Goal: Information Seeking & Learning: Find specific fact

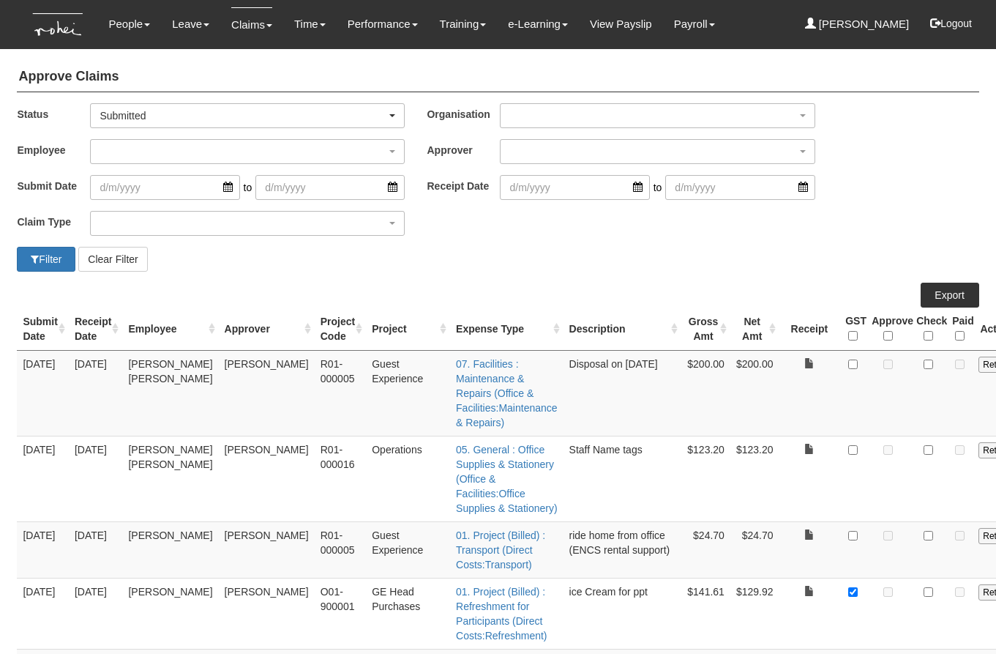
select select "50"
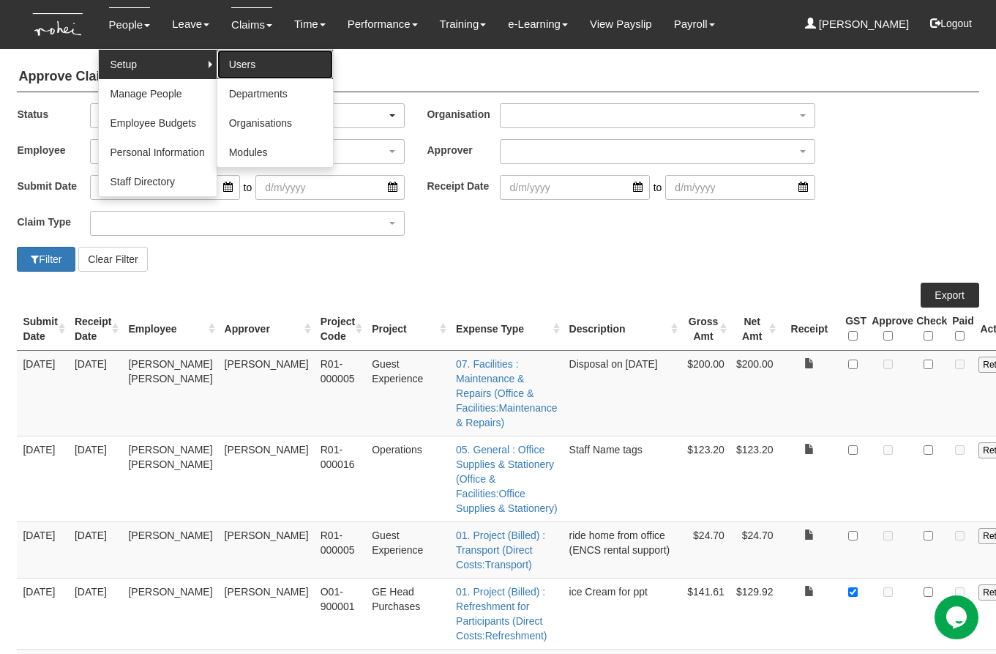
click at [236, 61] on link "Users" at bounding box center [275, 64] width 116 height 29
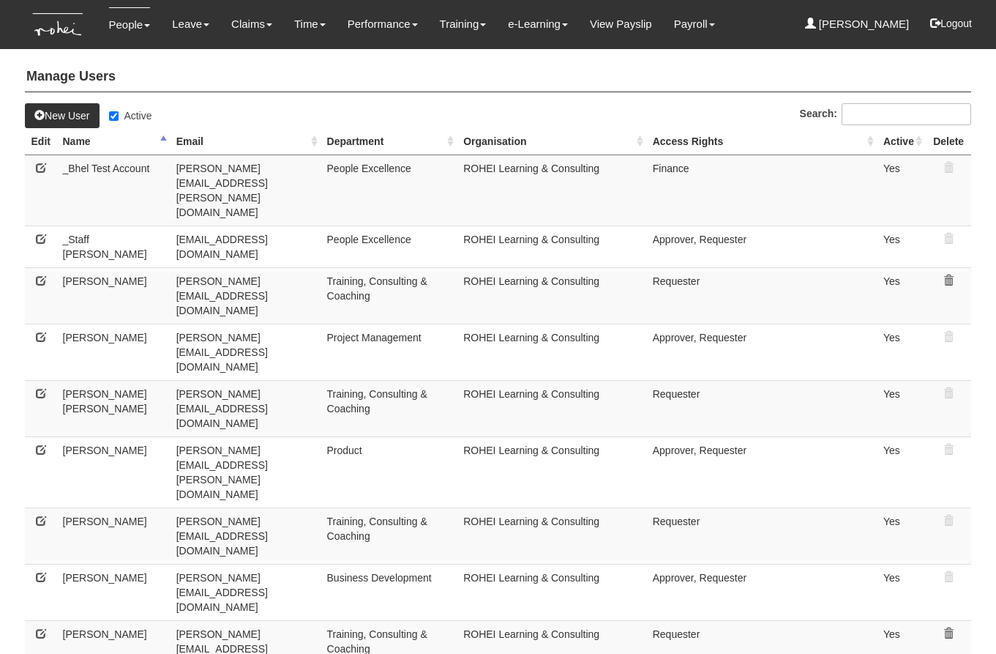
select select "50"
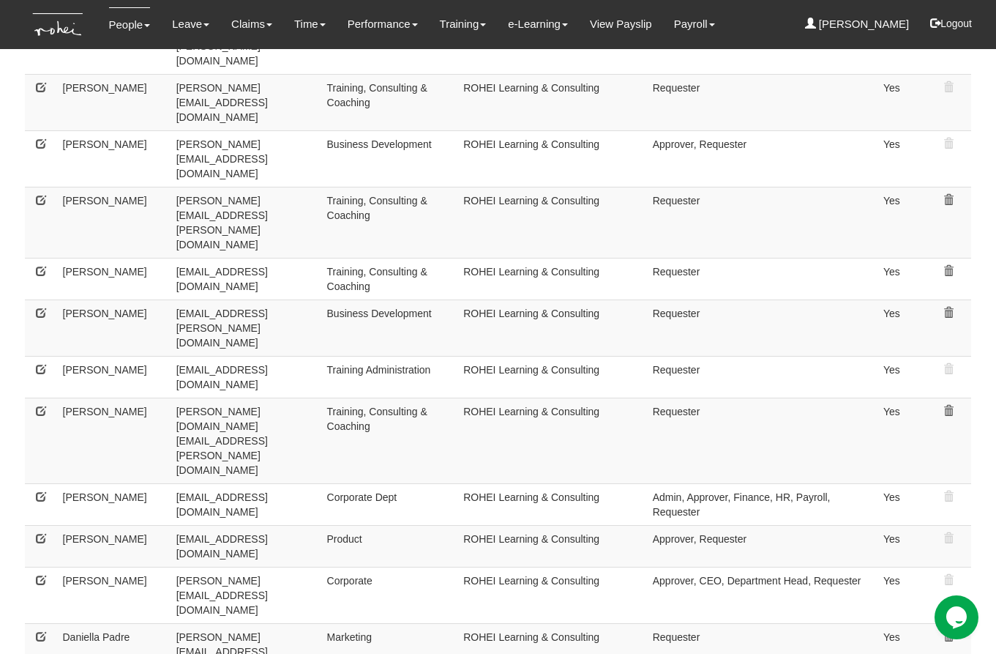
scroll to position [508, 0]
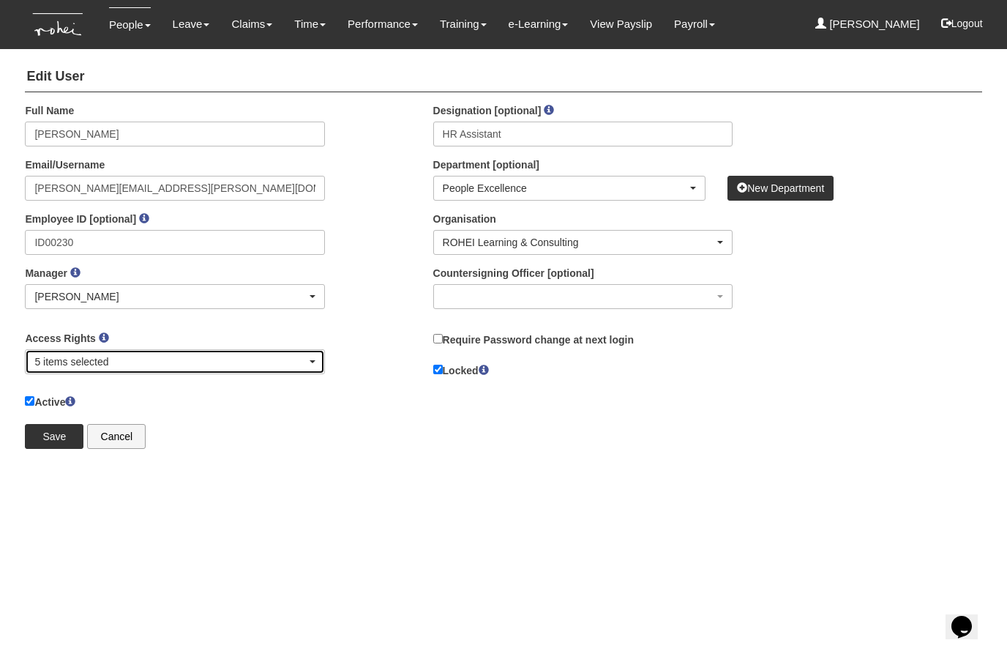
click at [155, 367] on div "5 items selected" at bounding box center [169, 361] width 271 height 15
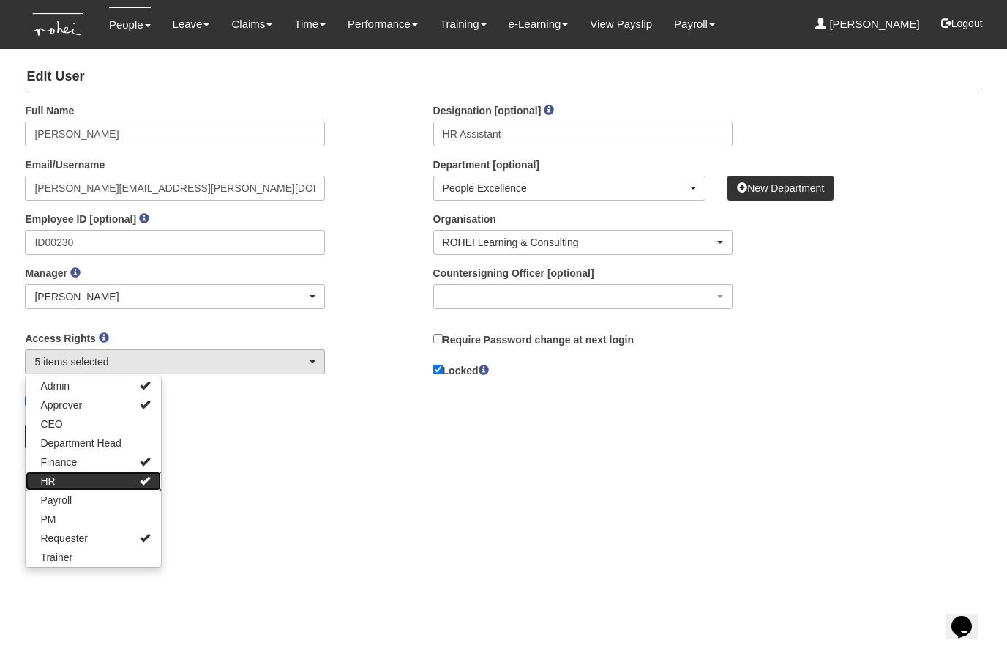
click at [123, 484] on link "HR" at bounding box center [93, 480] width 135 height 19
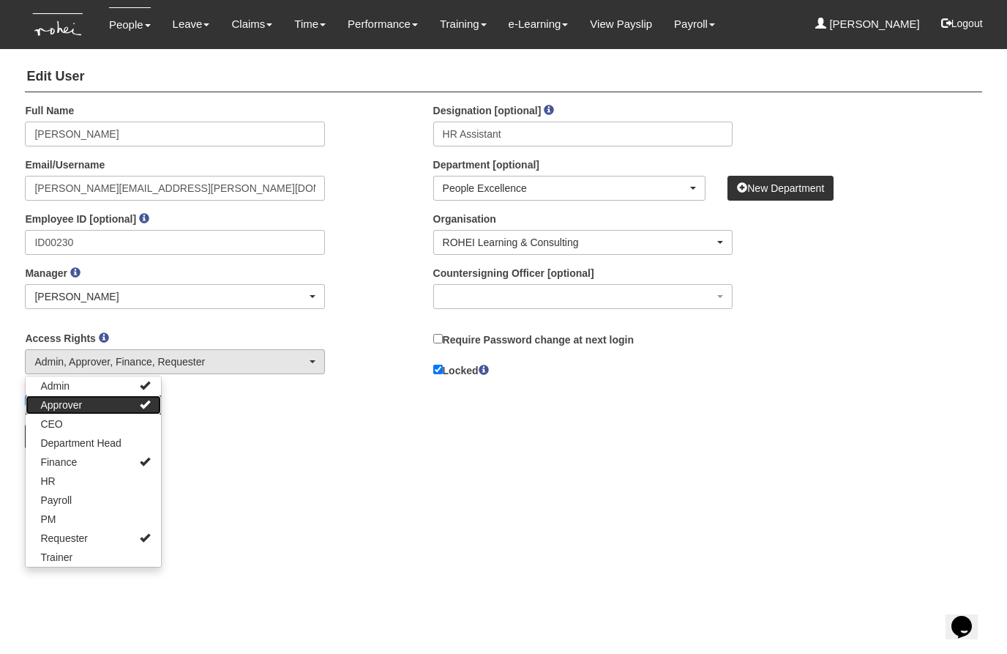
click at [109, 410] on link "Approver" at bounding box center [93, 404] width 135 height 19
click at [115, 384] on link "Admin" at bounding box center [93, 385] width 135 height 19
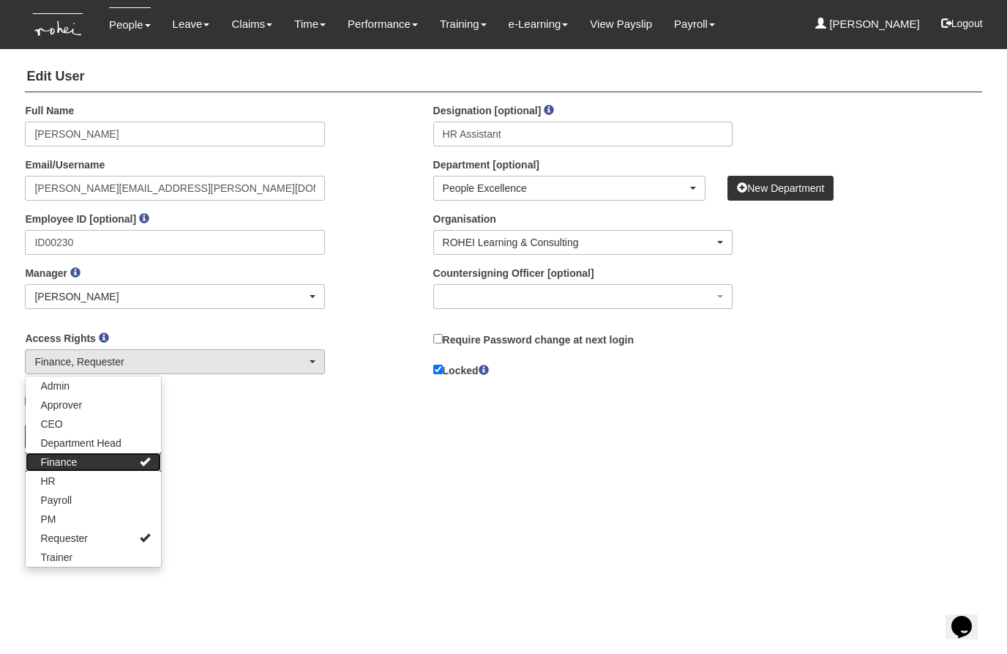
click at [101, 461] on link "Finance" at bounding box center [93, 461] width 135 height 19
select select "Requester"
click at [262, 456] on div "× Full Name Erika Mok Email/Username erika.mok@rohei.com Employee ID [optional]…" at bounding box center [503, 281] width 978 height 356
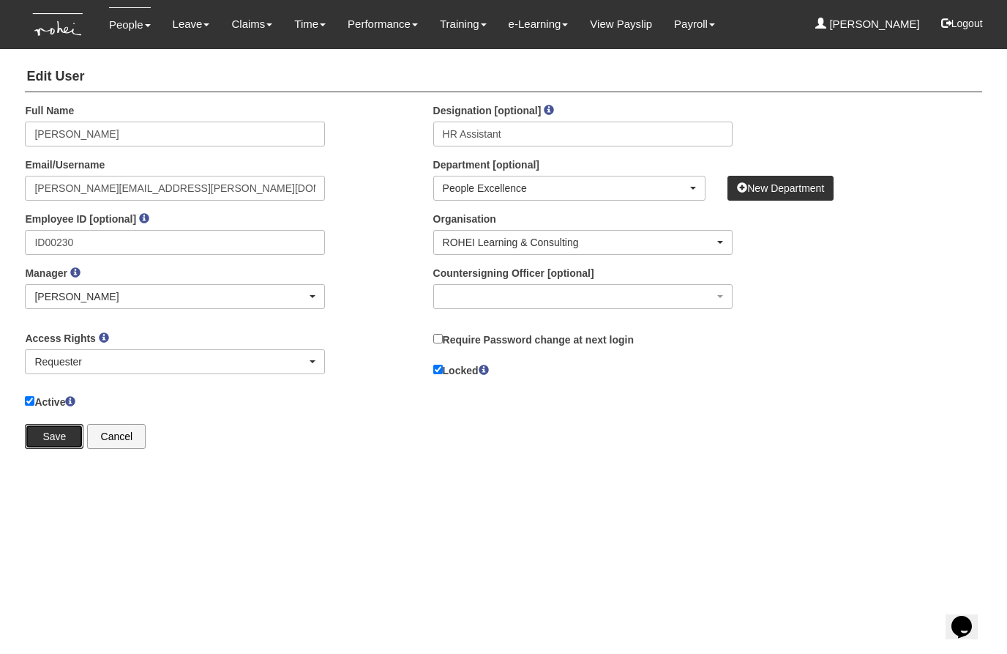
click at [50, 436] on input "Save" at bounding box center [54, 436] width 59 height 25
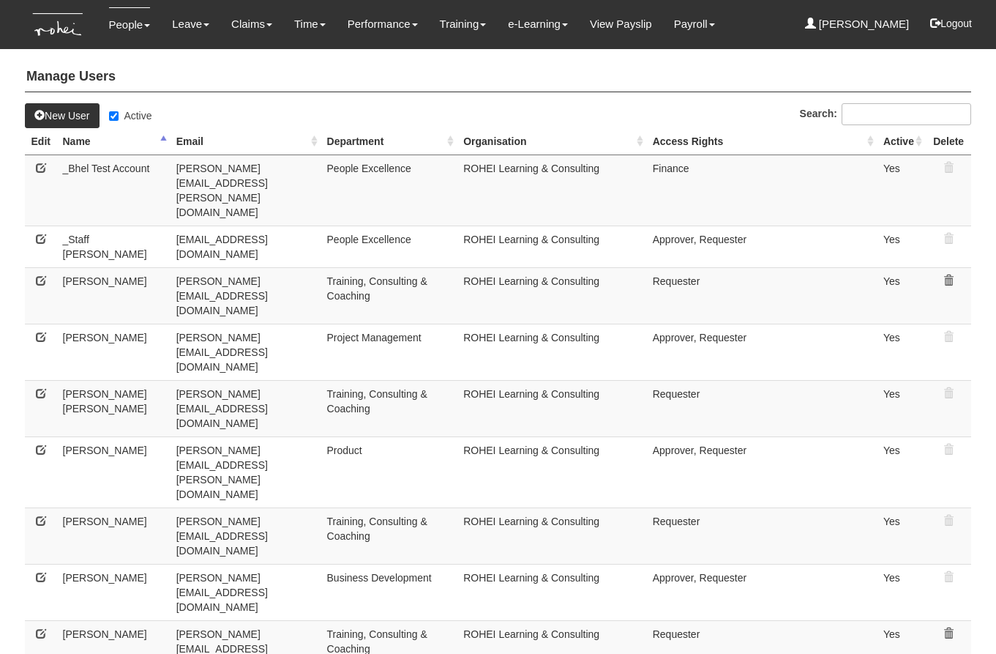
select select "50"
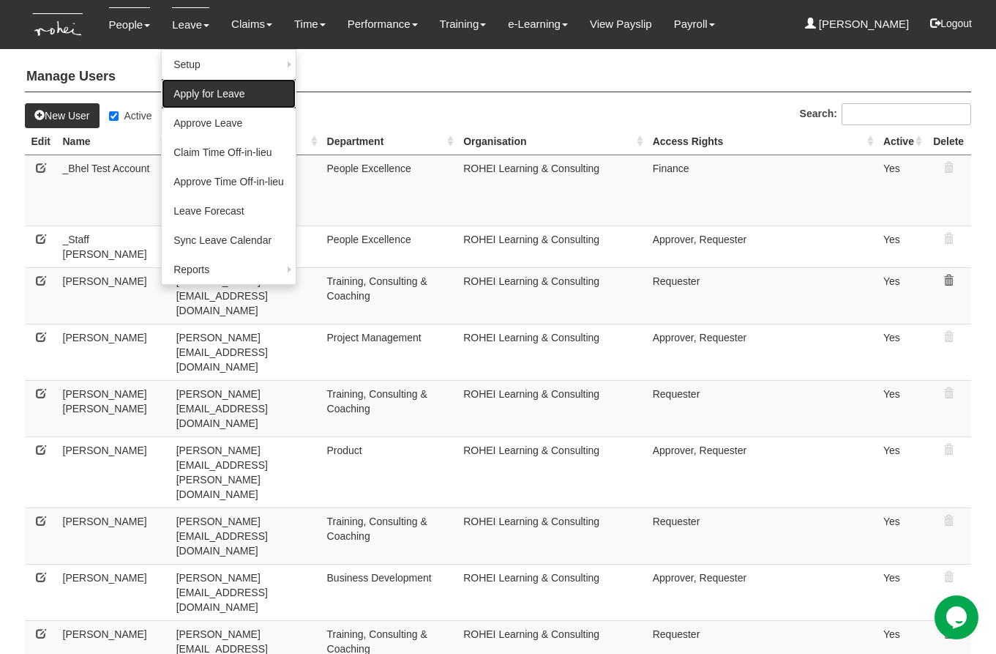
click at [183, 93] on link "Apply for Leave" at bounding box center [229, 93] width 134 height 29
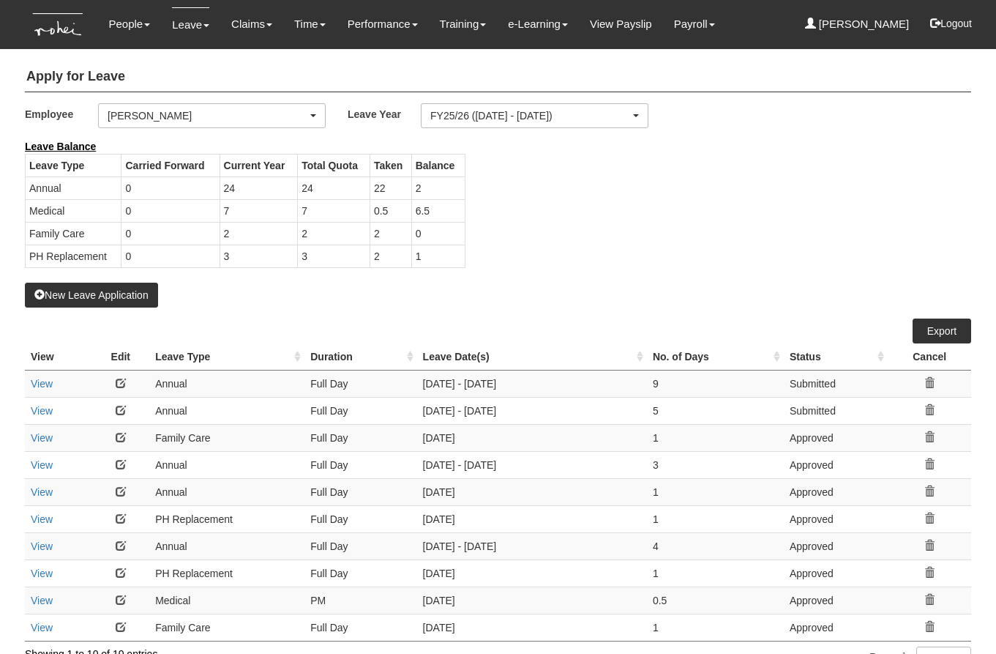
select select "50"
click at [95, 298] on button "New Leave Application" at bounding box center [91, 294] width 133 height 25
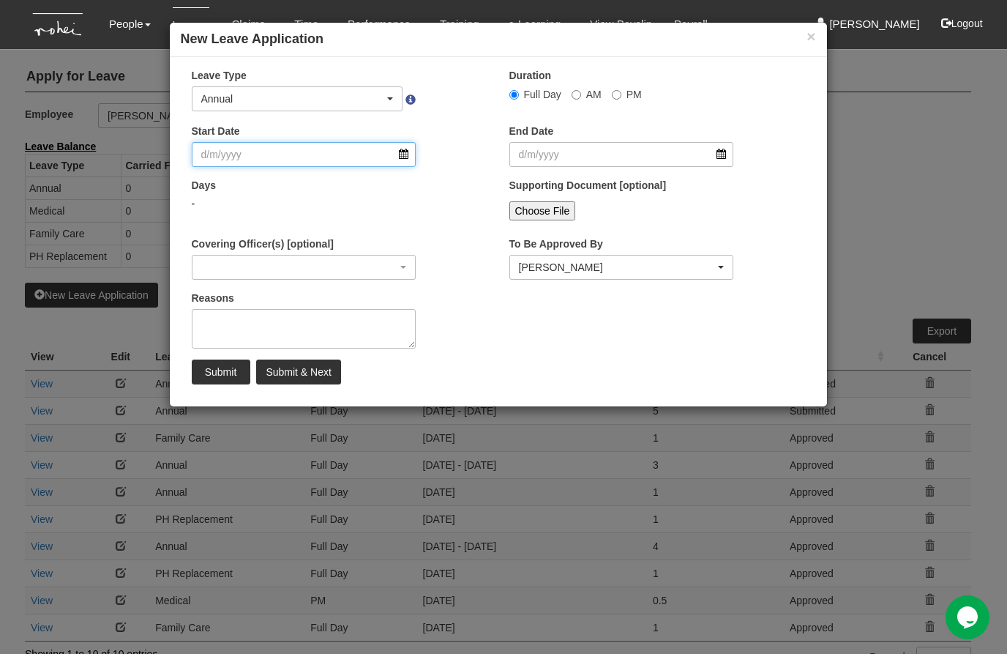
click at [405, 155] on input "Start Date" at bounding box center [304, 154] width 225 height 25
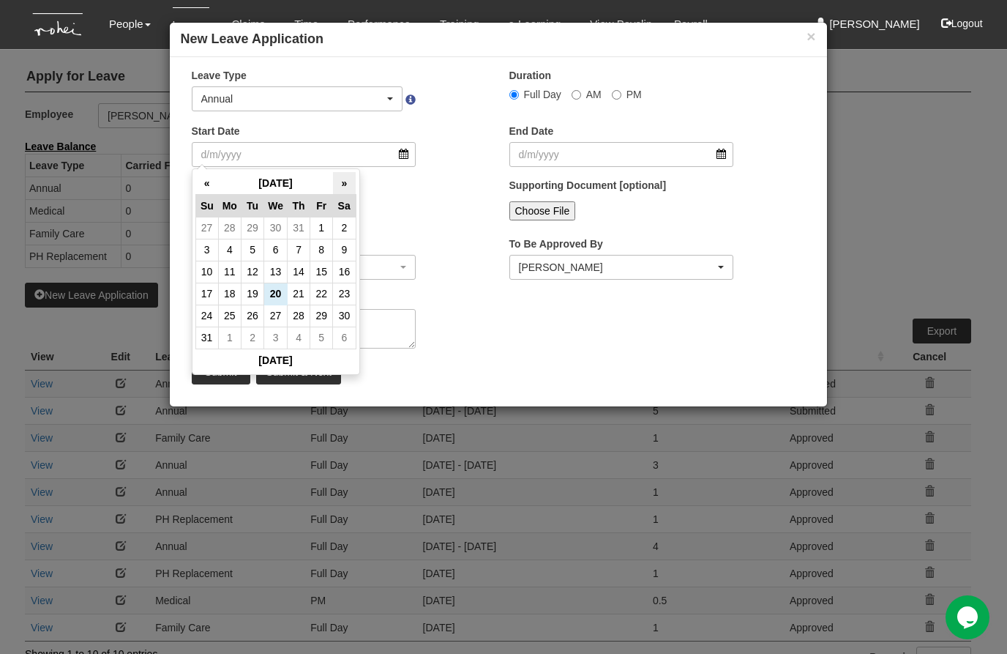
click at [346, 189] on th "»" at bounding box center [344, 183] width 23 height 23
click at [346, 190] on th "»" at bounding box center [344, 183] width 23 height 23
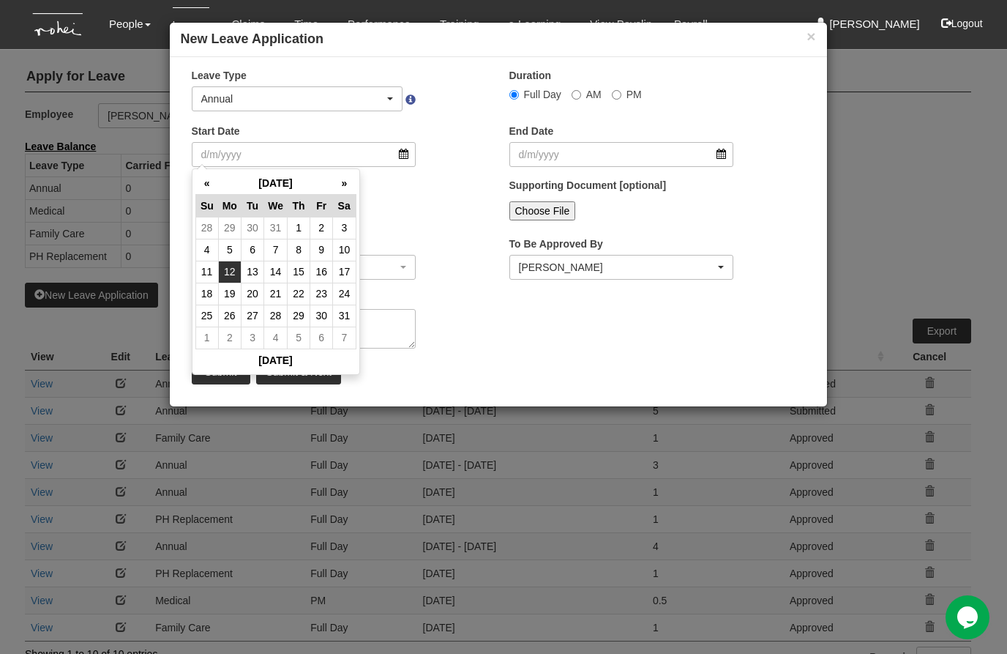
click at [233, 274] on td "12" at bounding box center [229, 272] width 23 height 22
type input "12/1/2026"
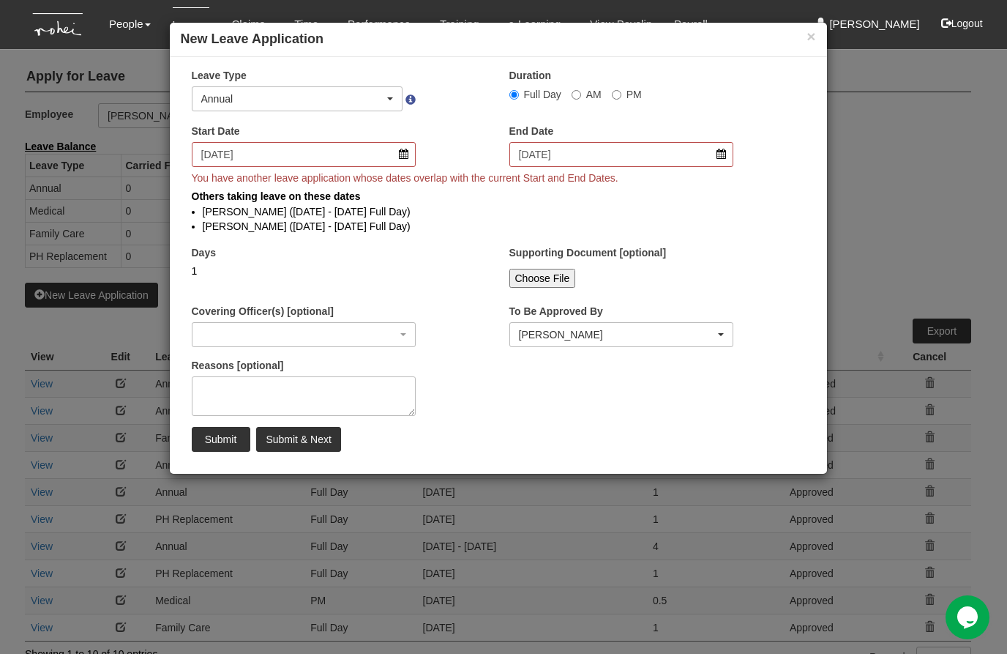
select select
click at [402, 156] on input "12/1/2026" at bounding box center [304, 154] width 225 height 25
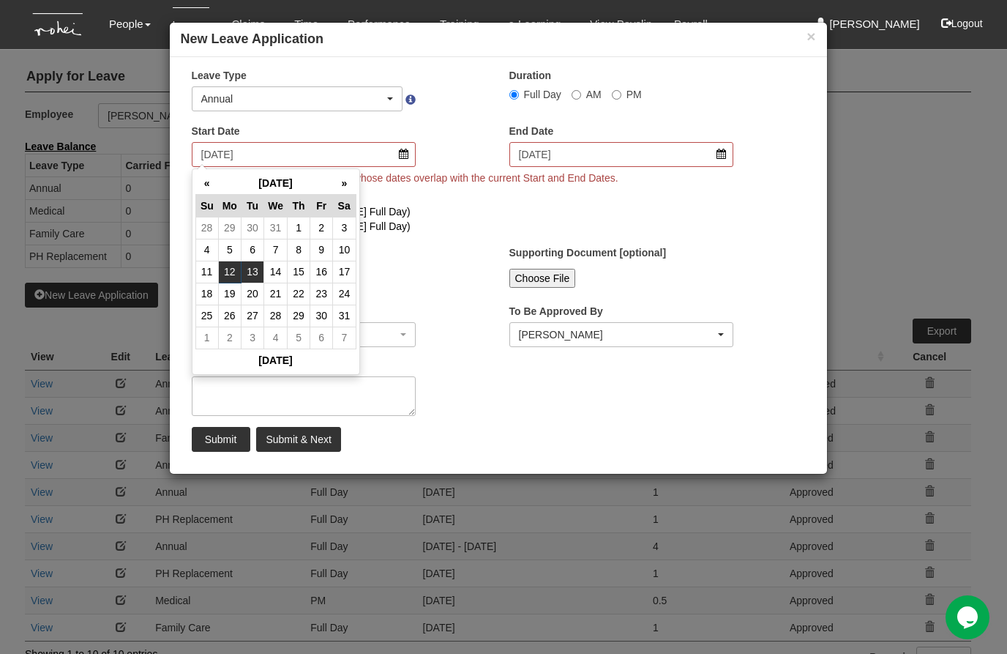
click at [259, 276] on td "13" at bounding box center [252, 272] width 23 height 22
type input "13/1/2026"
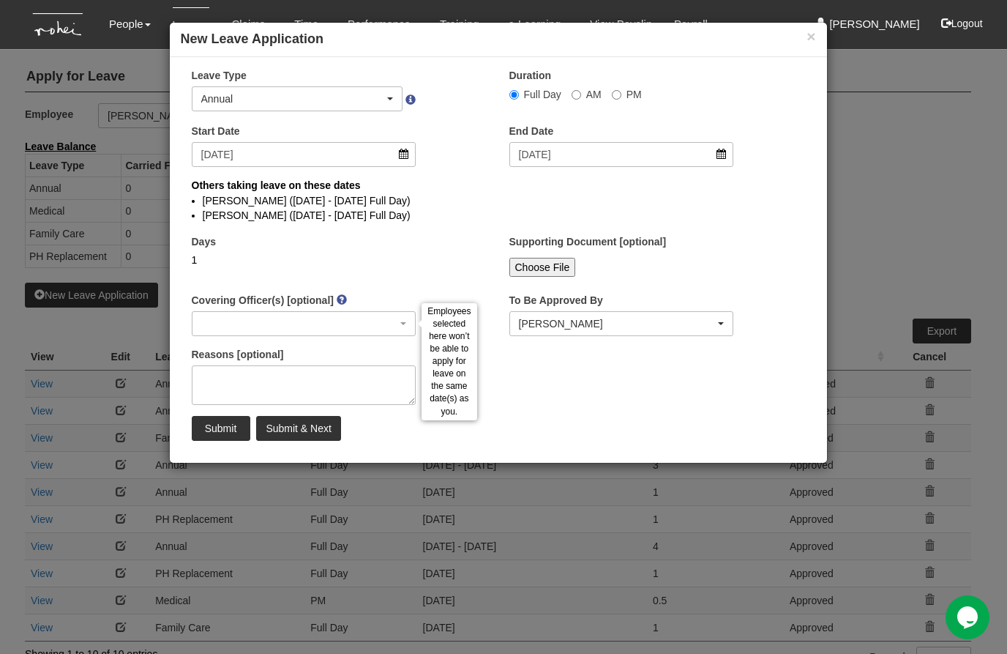
select select
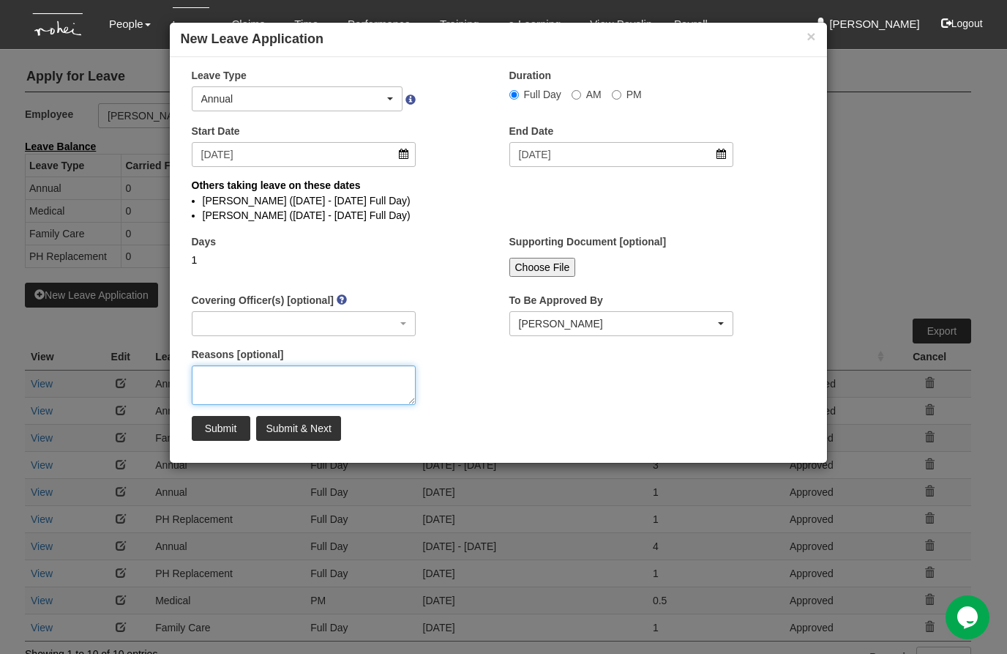
click at [222, 377] on textarea "Reasons [optional]" at bounding box center [304, 385] width 225 height 40
click at [533, 391] on div "× Leave Type Annual Childcare Off-in-lieu Medical Hospitalisation Maternity Pat…" at bounding box center [498, 259] width 657 height 383
click at [364, 375] on textarea "TEST only. I will delete after" at bounding box center [304, 385] width 225 height 40
type textarea "TEST only. I will delete this after the testing"
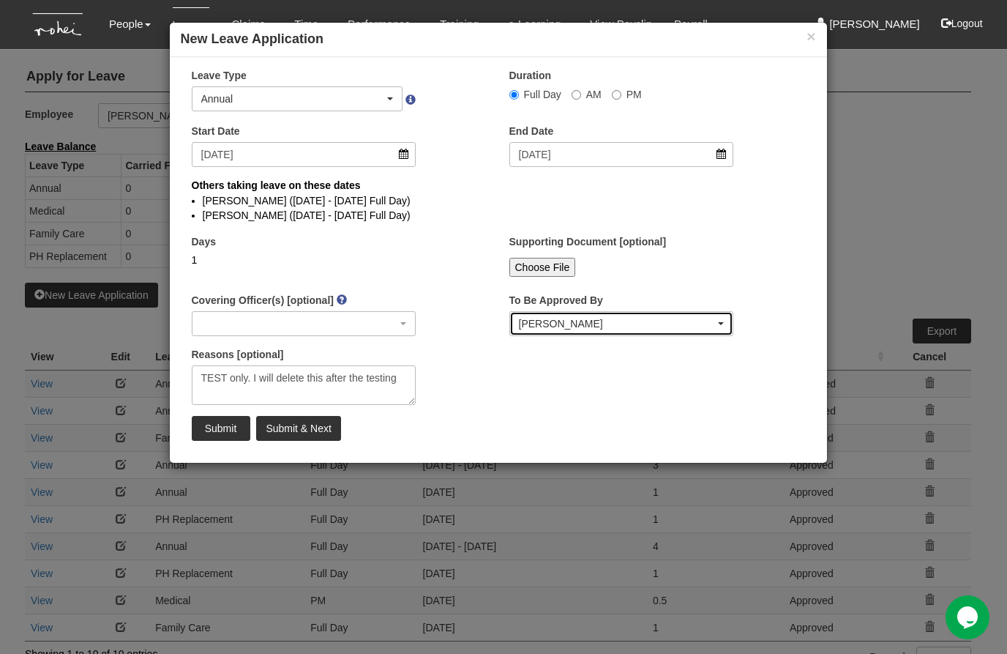
click at [552, 323] on div "[PERSON_NAME]" at bounding box center [617, 323] width 197 height 15
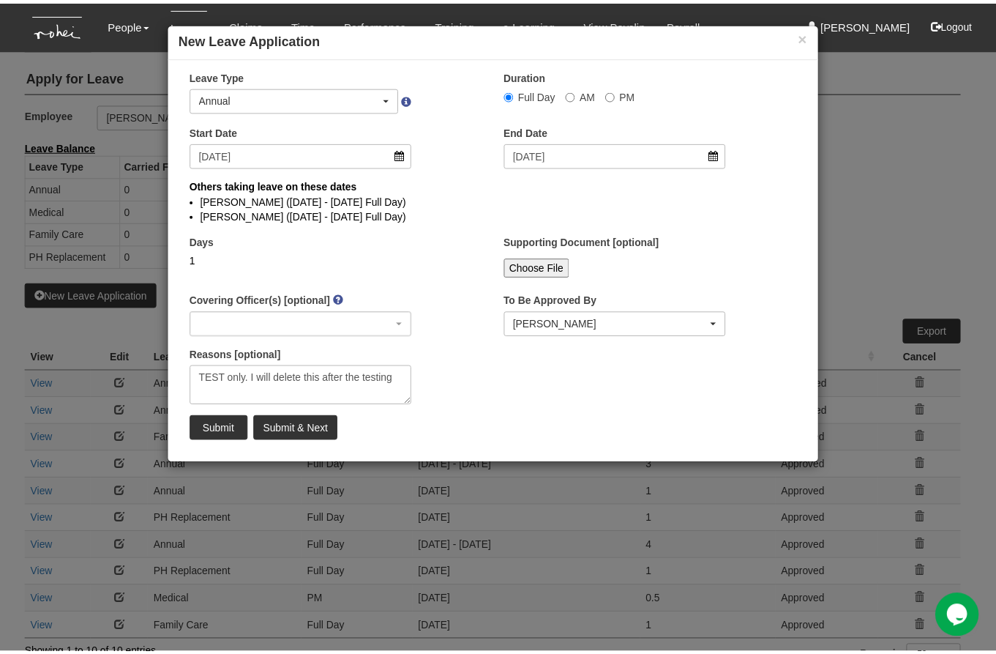
scroll to position [40, 0]
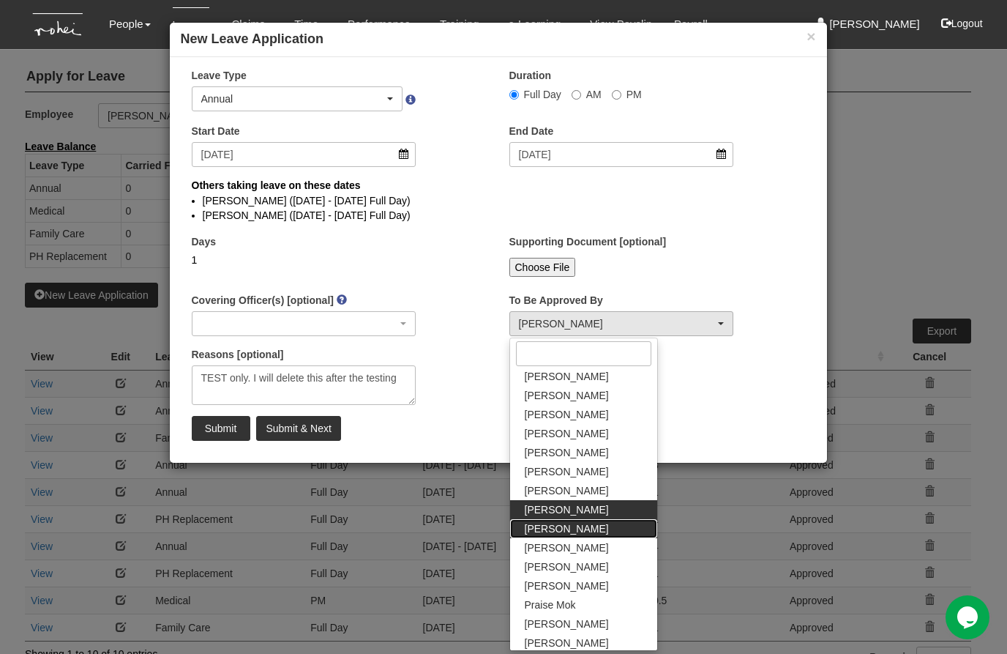
click at [569, 528] on span "[PERSON_NAME]" at bounding box center [567, 528] width 84 height 15
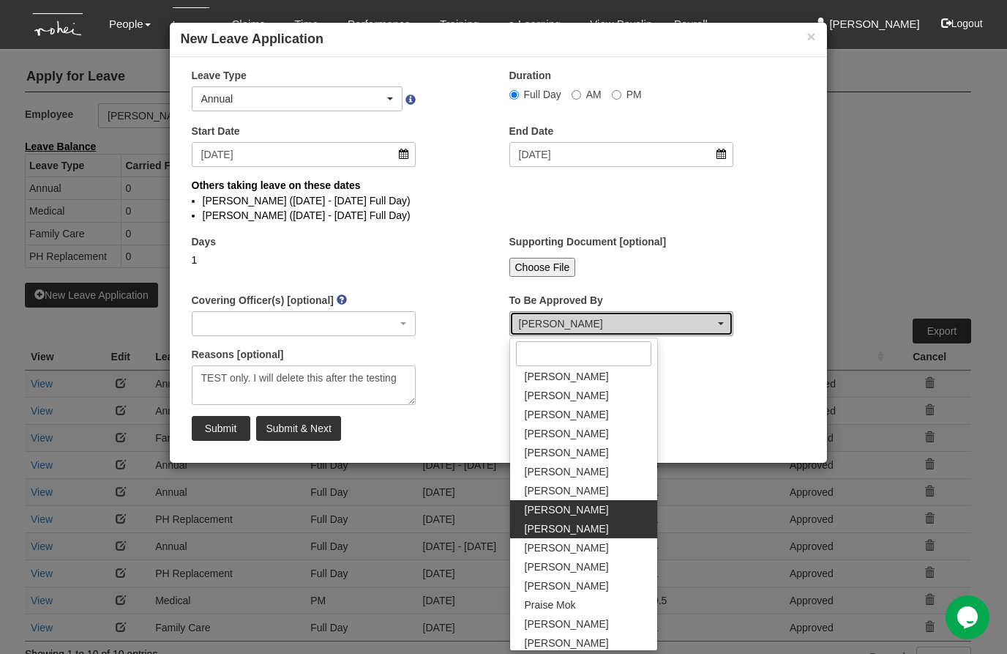
select select "8e3fb8a9-5938-438b-acea-6a2815a34576"
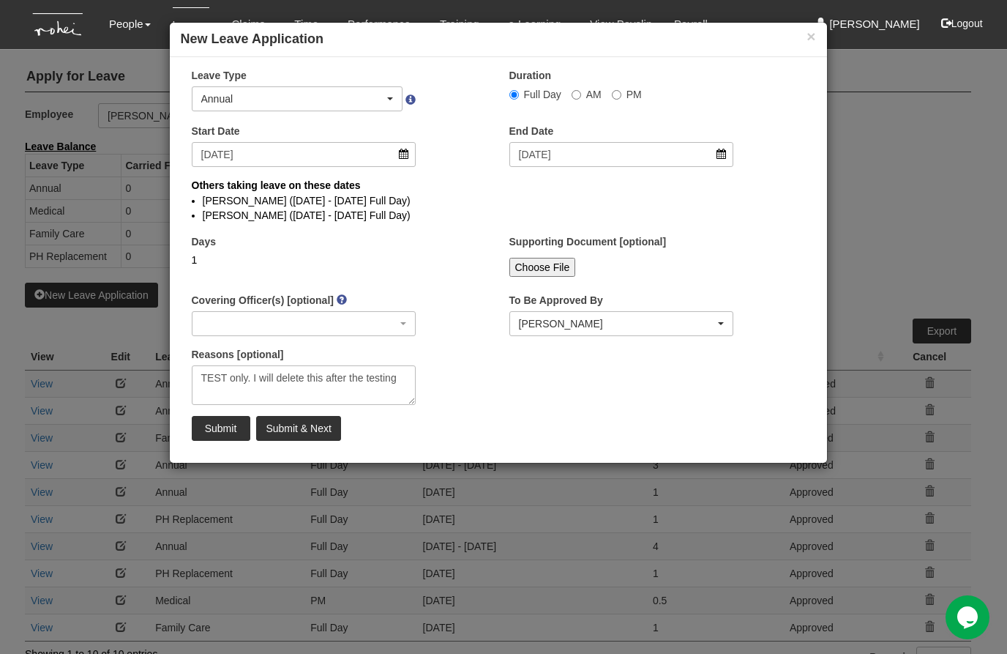
click at [508, 393] on div "× Leave Type Annual Childcare Off-in-lieu Medical Hospitalisation Maternity Pat…" at bounding box center [498, 259] width 657 height 383
click at [209, 430] on input "Submit" at bounding box center [221, 428] width 59 height 25
select select
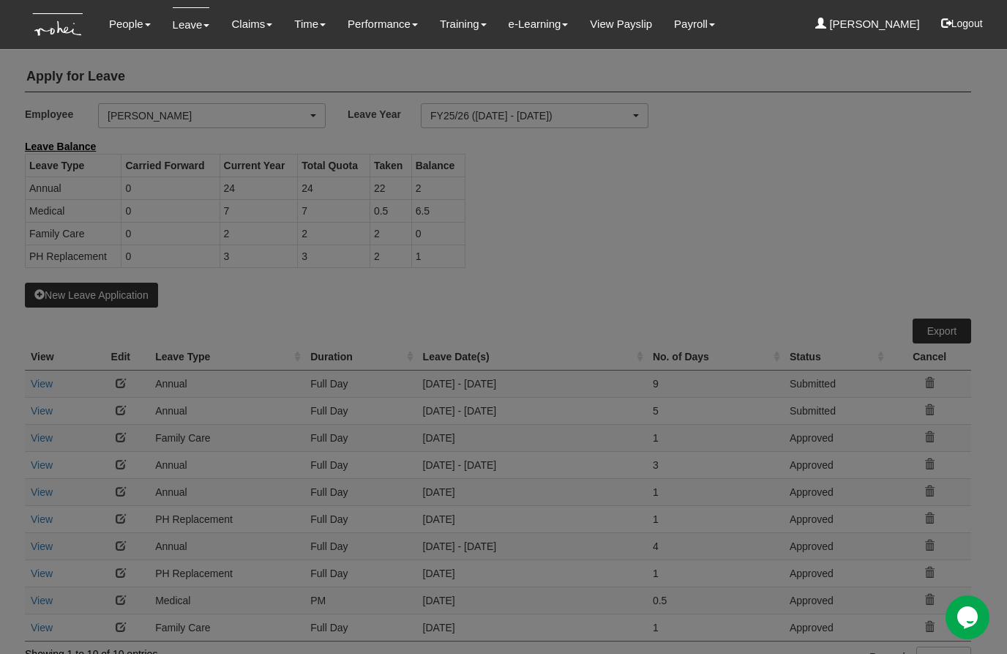
select select "50"
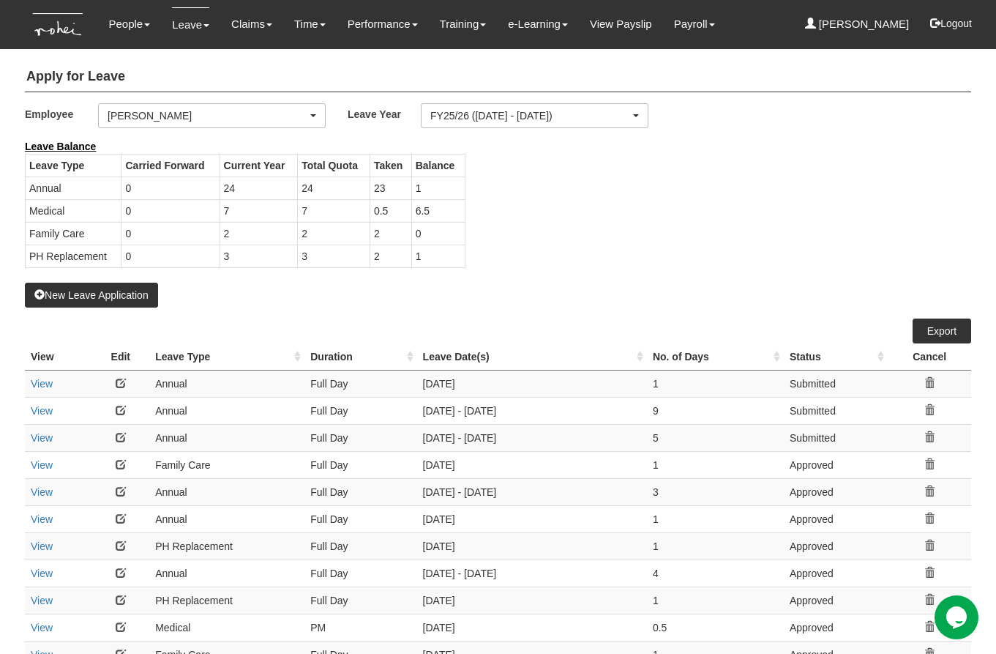
click at [932, 383] on icon at bounding box center [929, 383] width 10 height 10
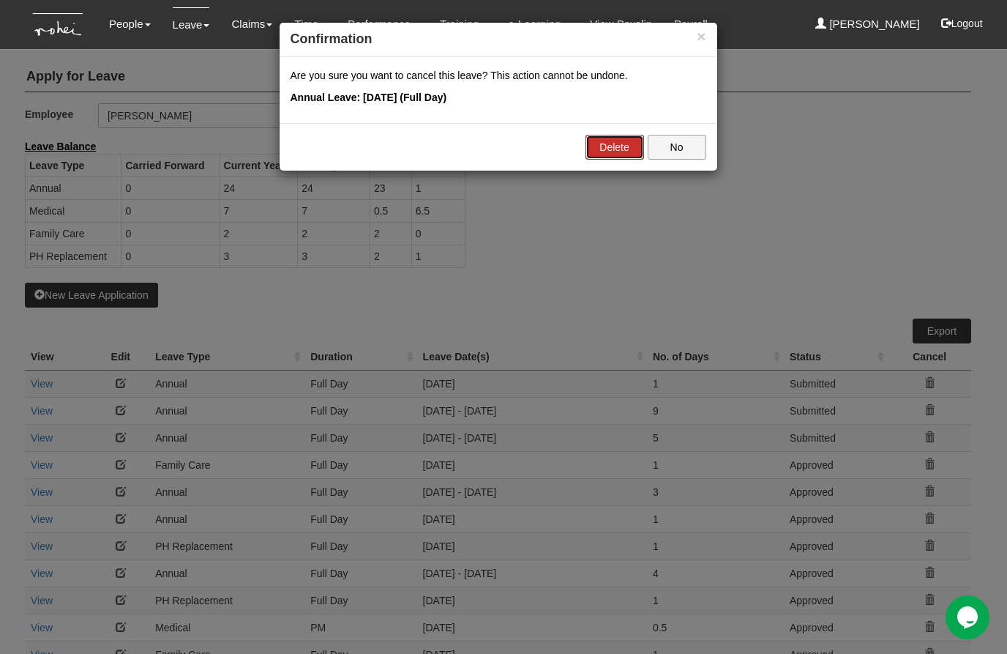
click at [612, 144] on link "Delete" at bounding box center [614, 147] width 59 height 25
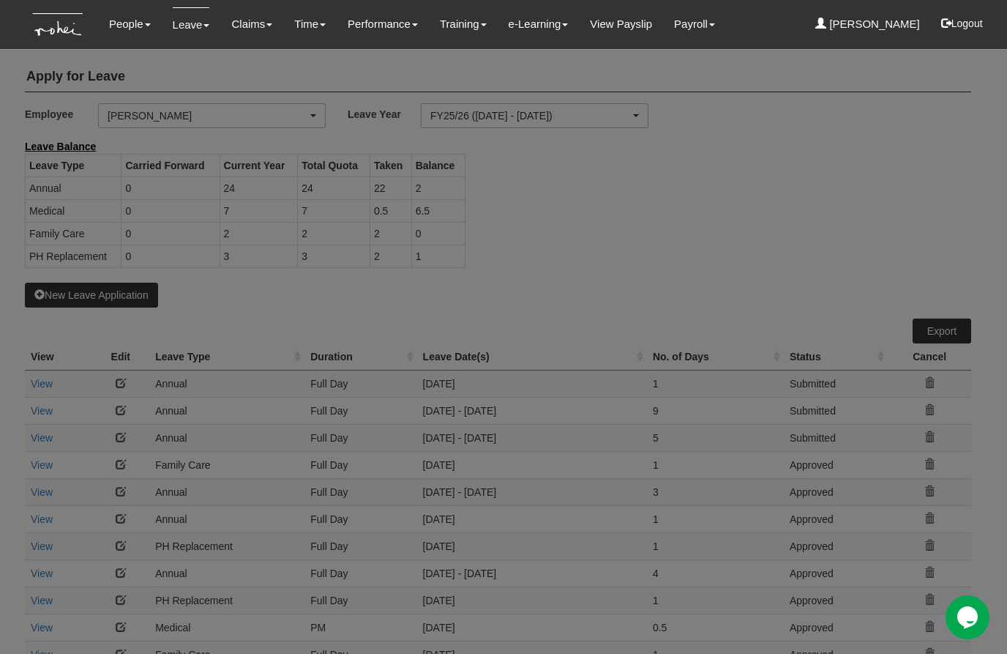
select select "50"
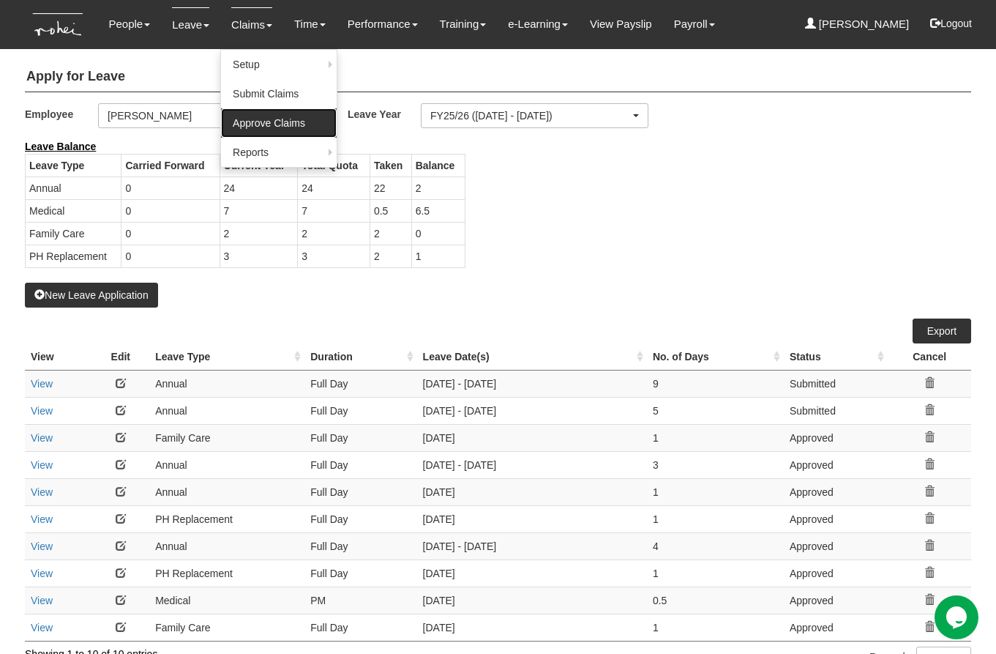
click at [252, 118] on link "Approve Claims" at bounding box center [279, 122] width 116 height 29
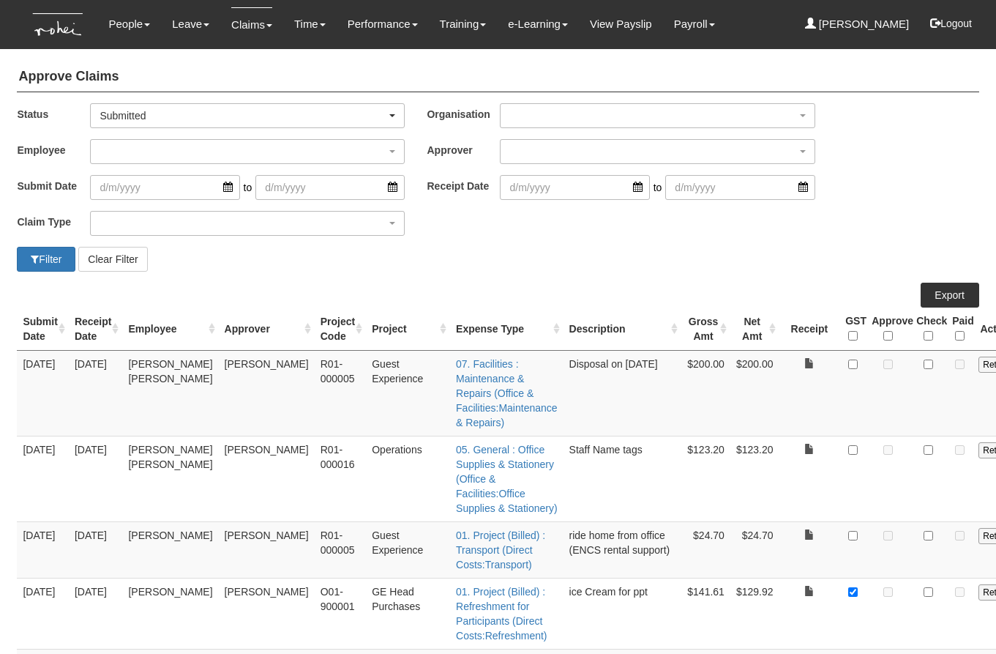
select select "50"
click at [175, 228] on div "button" at bounding box center [247, 222] width 313 height 23
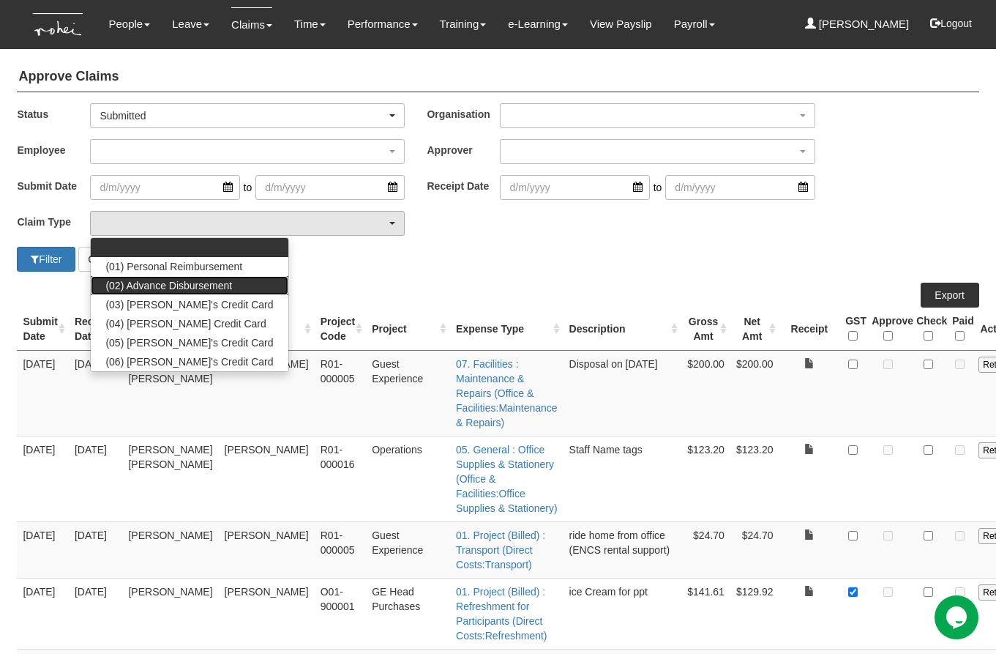
click at [155, 282] on span "(02) Advance Disbursement" at bounding box center [168, 285] width 127 height 15
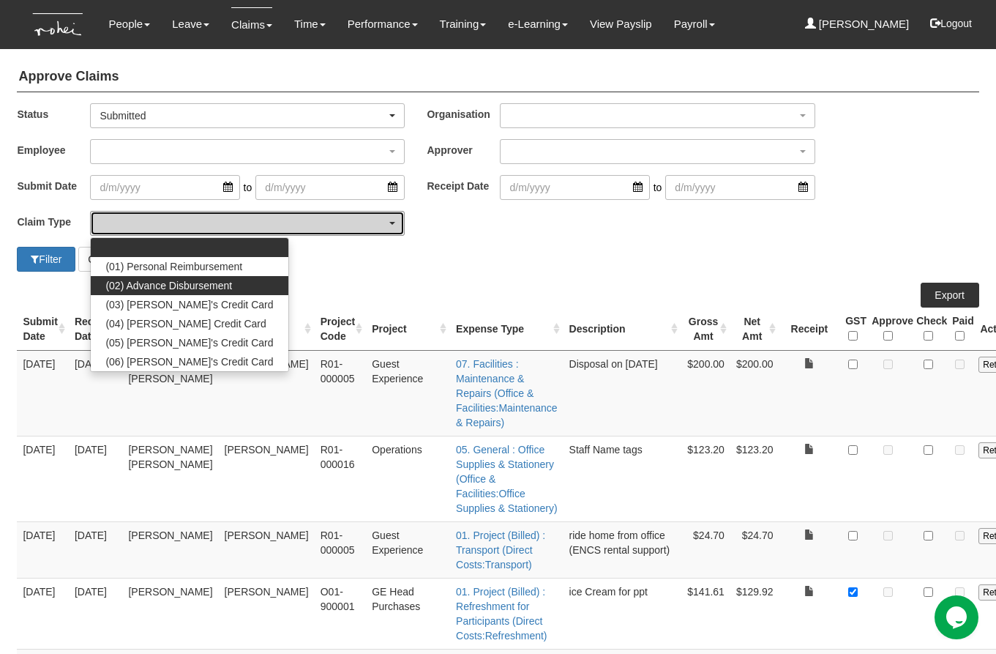
select select "19"
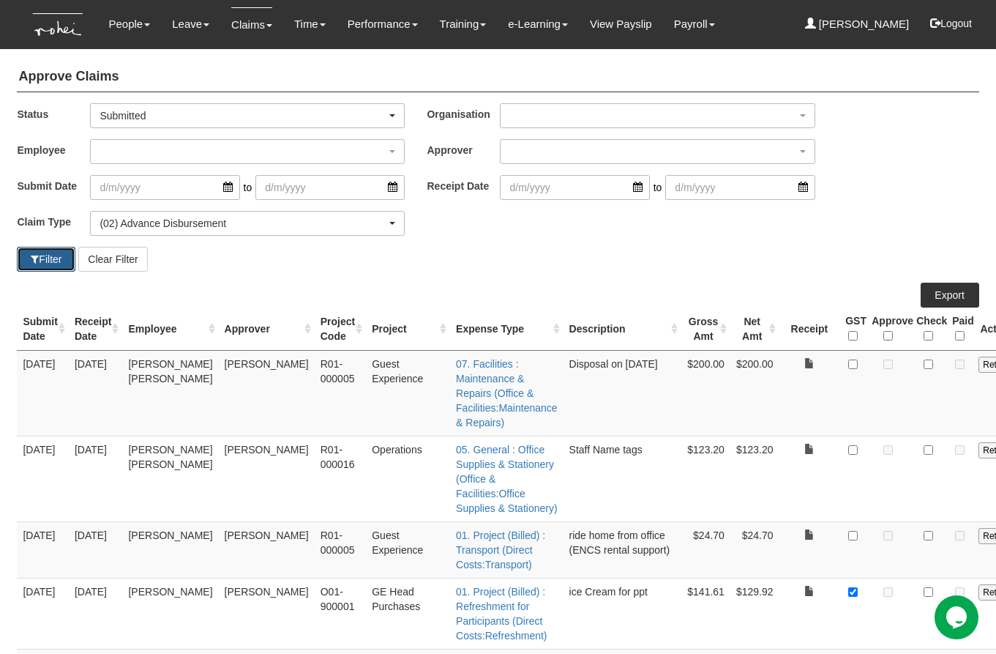
click at [47, 261] on button "Filter" at bounding box center [46, 259] width 59 height 25
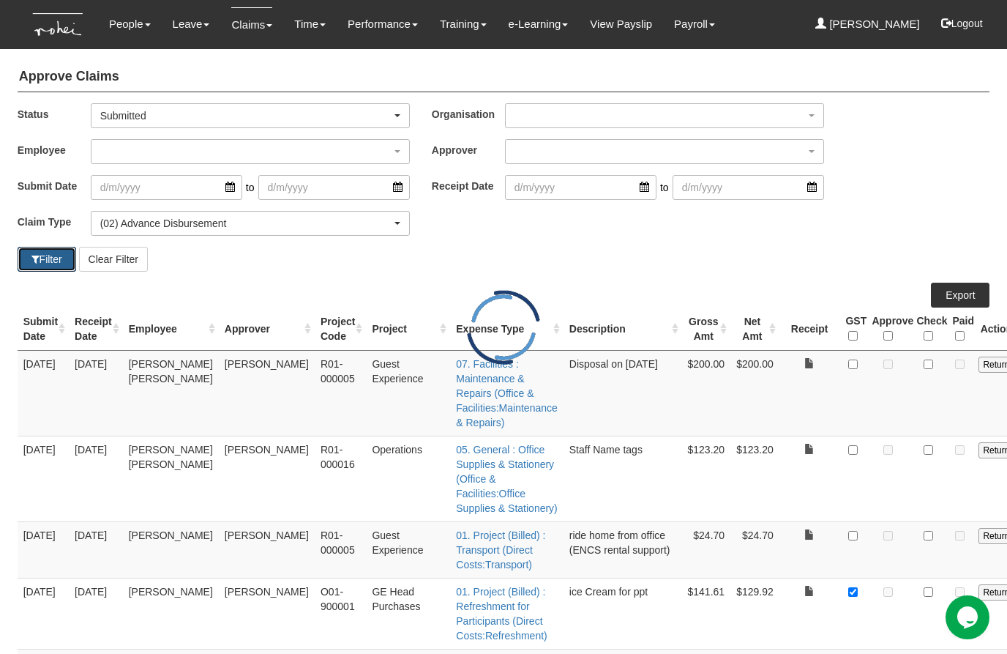
select select "50"
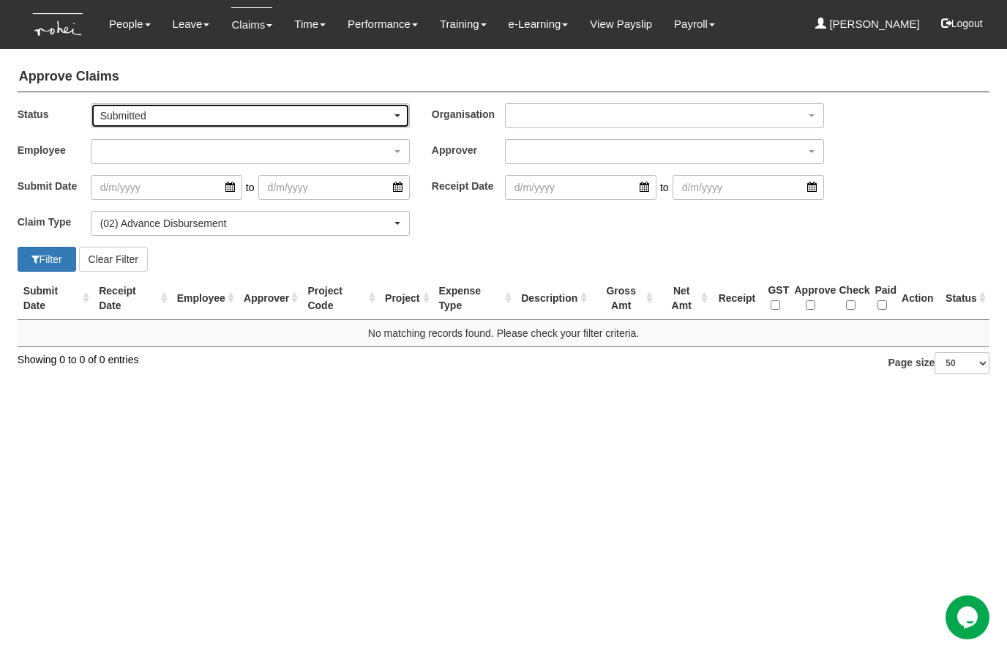
click at [173, 116] on div "Submitted" at bounding box center [245, 115] width 291 height 15
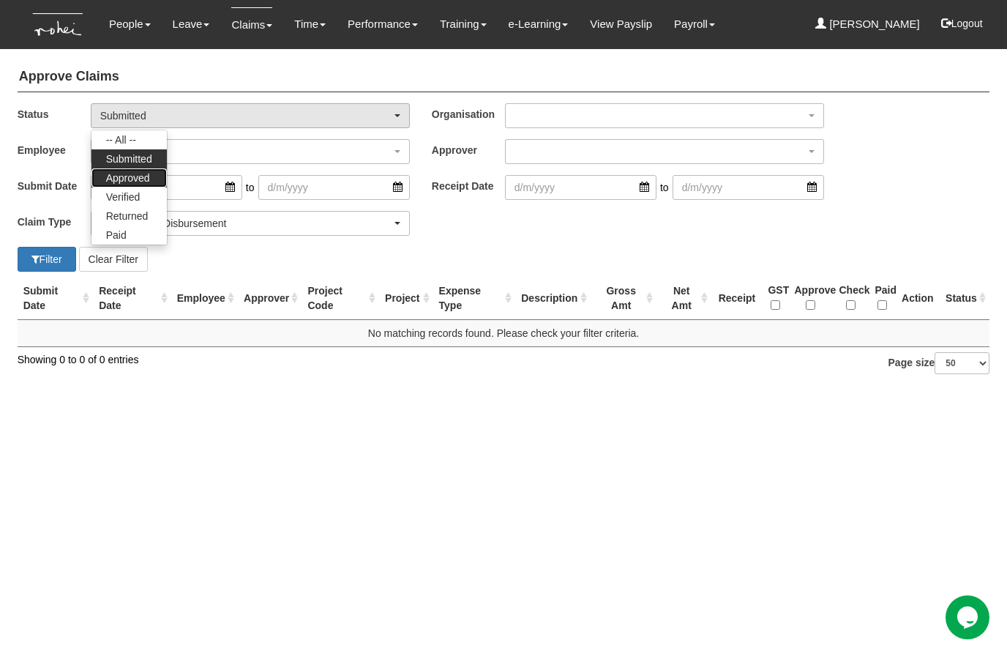
click at [130, 176] on span "Approved" at bounding box center [128, 178] width 44 height 15
select select "Approved"
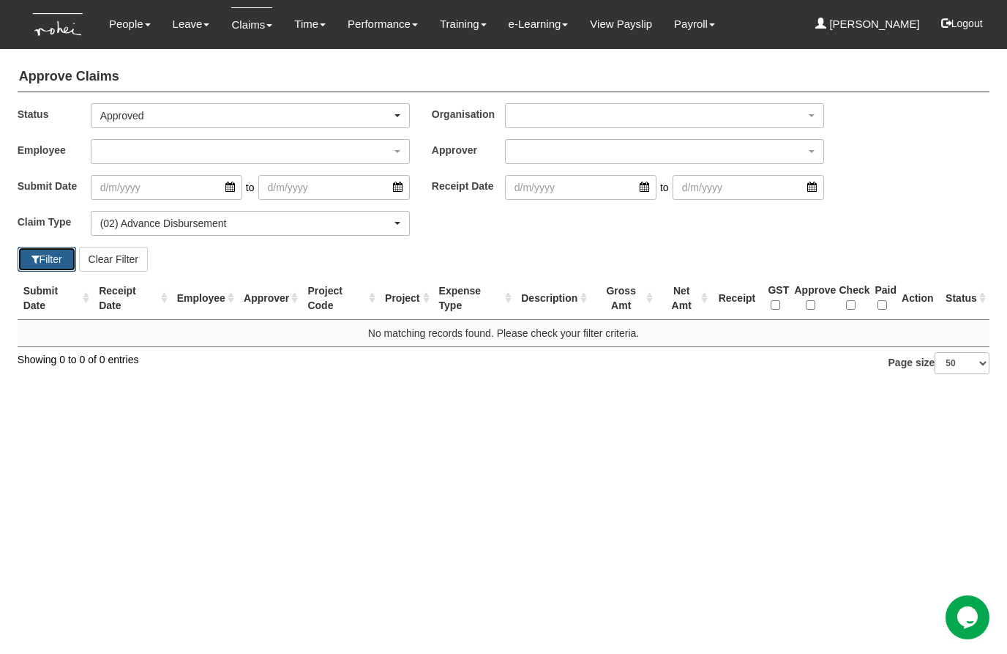
click at [28, 255] on button "Filter" at bounding box center [47, 259] width 59 height 25
select select "50"
click at [394, 148] on div "button" at bounding box center [250, 151] width 318 height 23
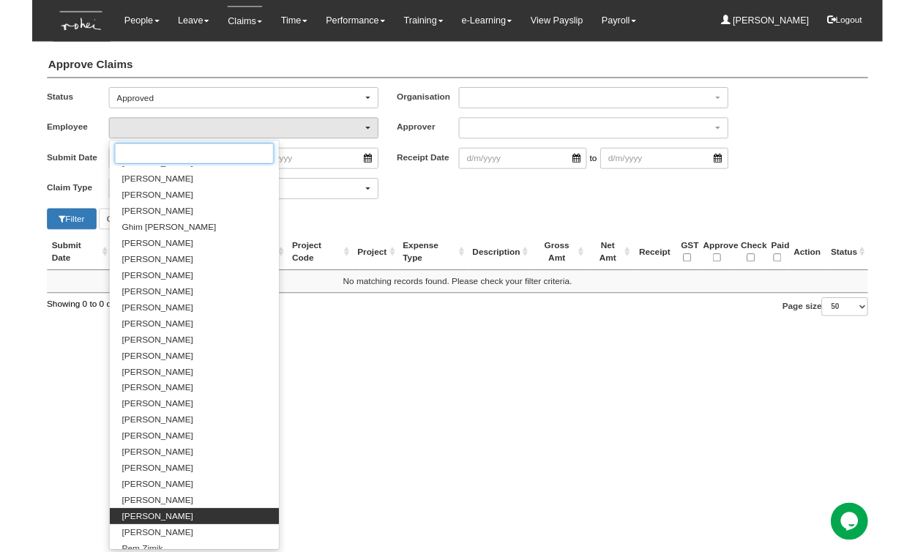
scroll to position [746, 0]
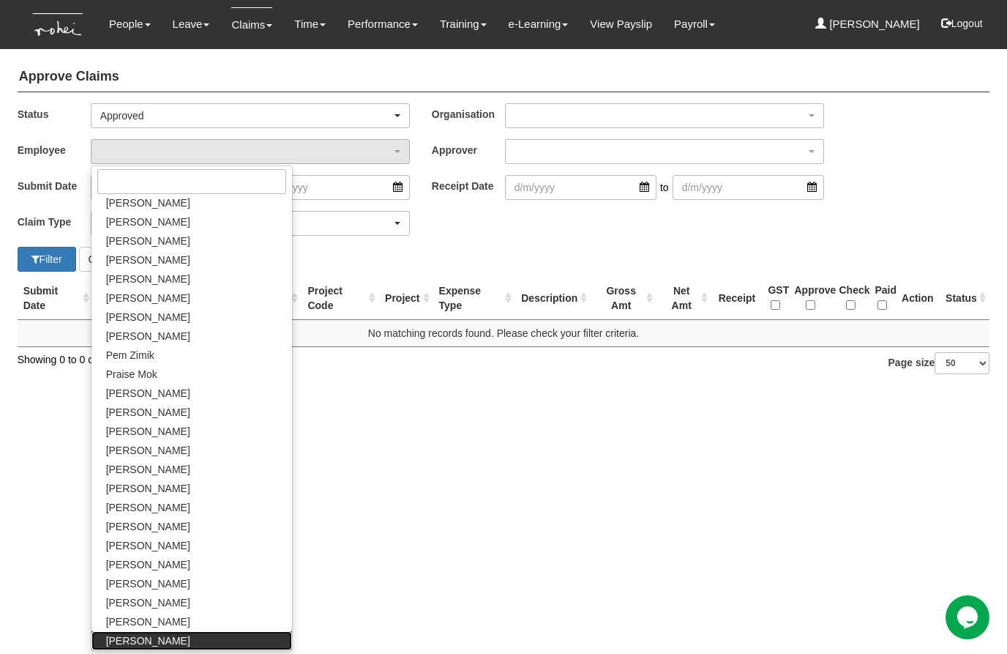
click at [139, 638] on span "[PERSON_NAME]" at bounding box center [148, 640] width 84 height 15
select select "876c00e4-fa50-4167-a49c-d08d05126001"
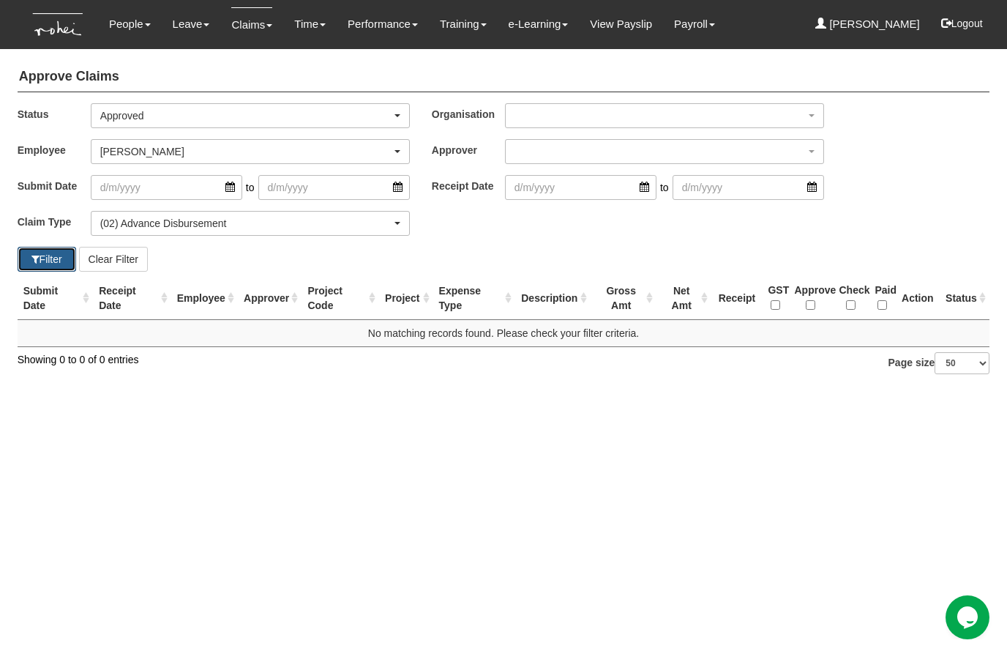
click at [46, 261] on button "Filter" at bounding box center [47, 259] width 59 height 25
select select "50"
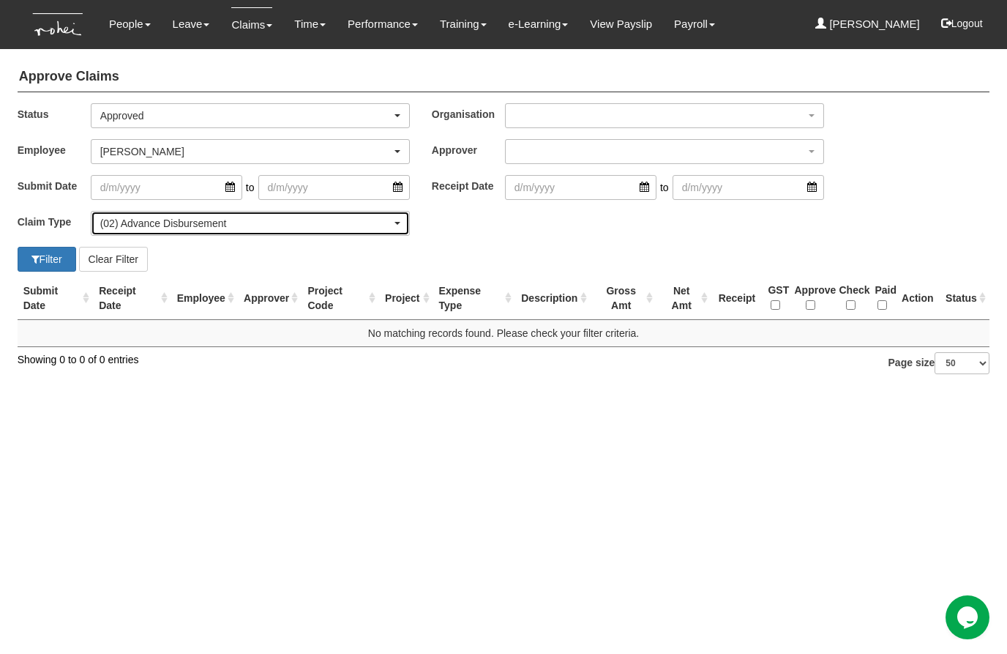
click at [231, 224] on div "(02) Advance Disbursement" at bounding box center [245, 223] width 291 height 15
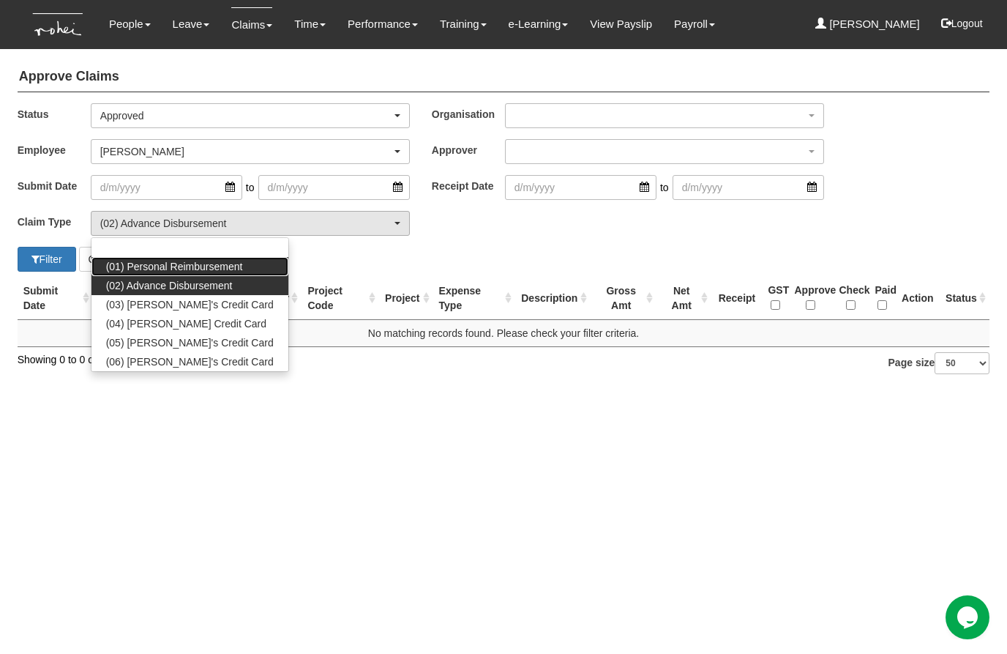
click at [171, 266] on span "(01) Personal Reimbursement" at bounding box center [174, 266] width 137 height 15
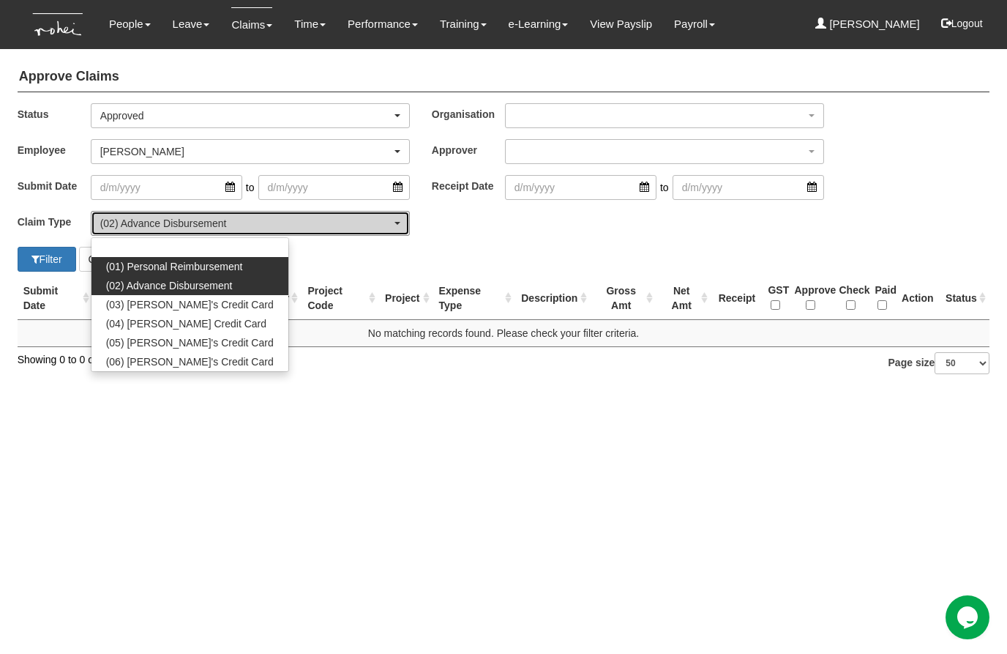
select select "14"
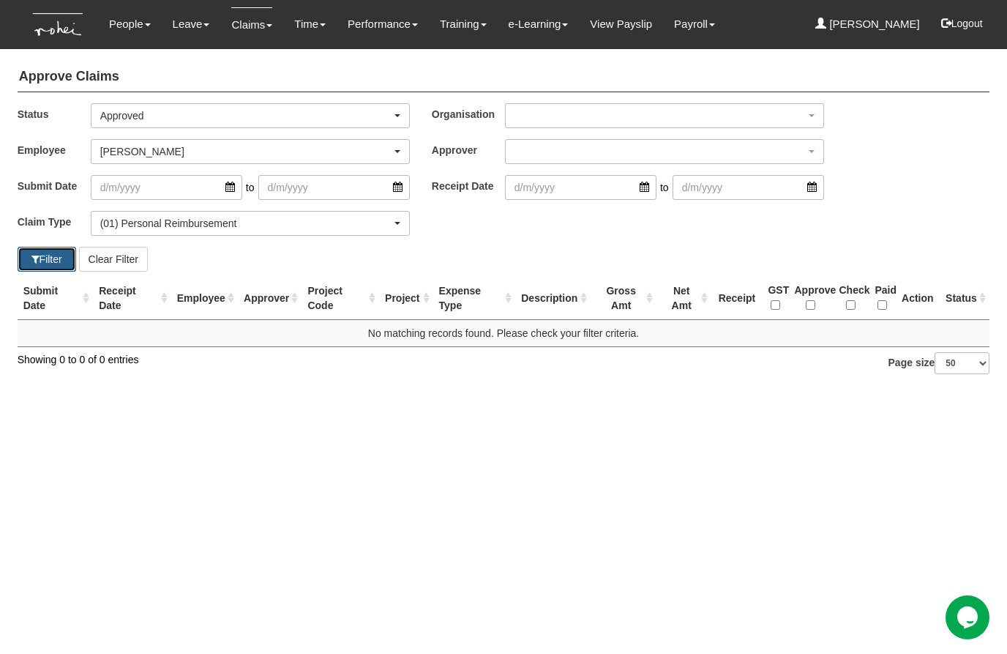
click at [35, 259] on span "button" at bounding box center [35, 259] width 8 height 10
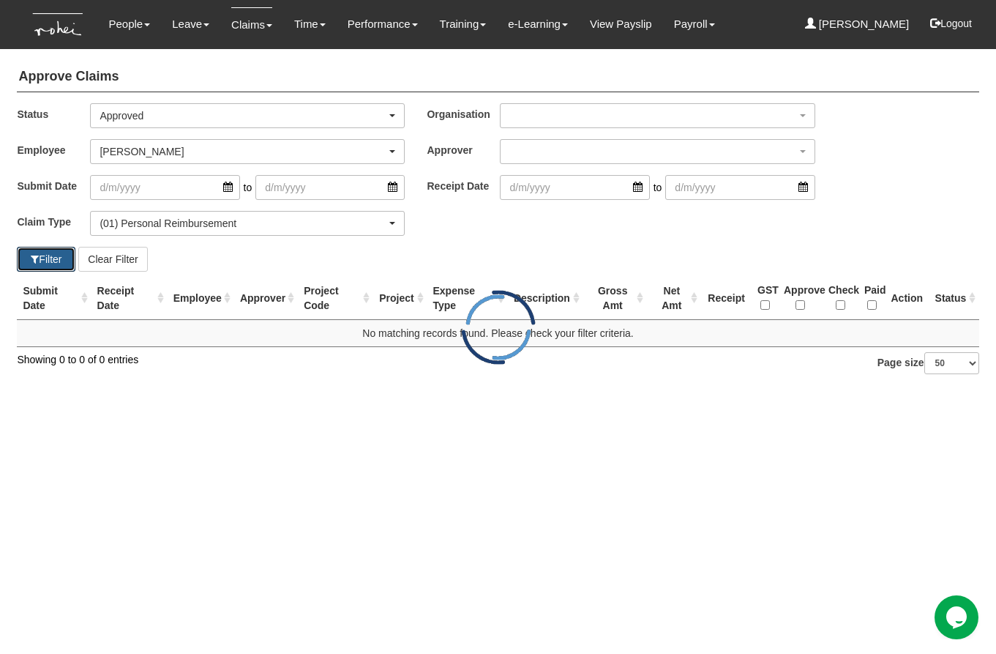
select select "50"
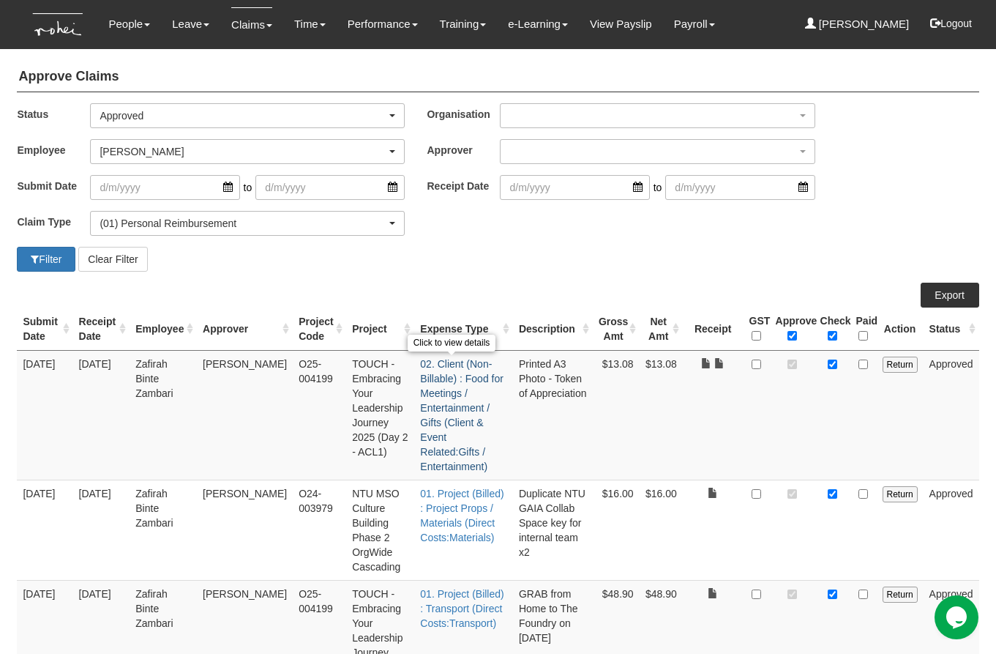
click at [434, 387] on link "02. Client (Non-Billable) : Food for Meetings / Entertainment / Gifts (Client &…" at bounding box center [461, 415] width 83 height 114
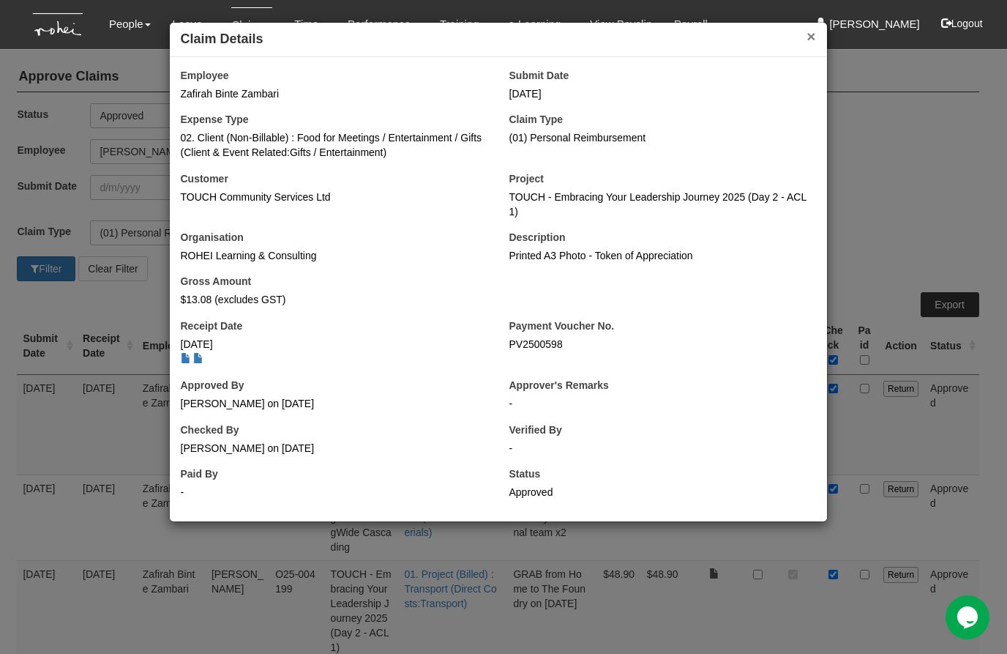
click at [809, 38] on button "×" at bounding box center [810, 36] width 9 height 15
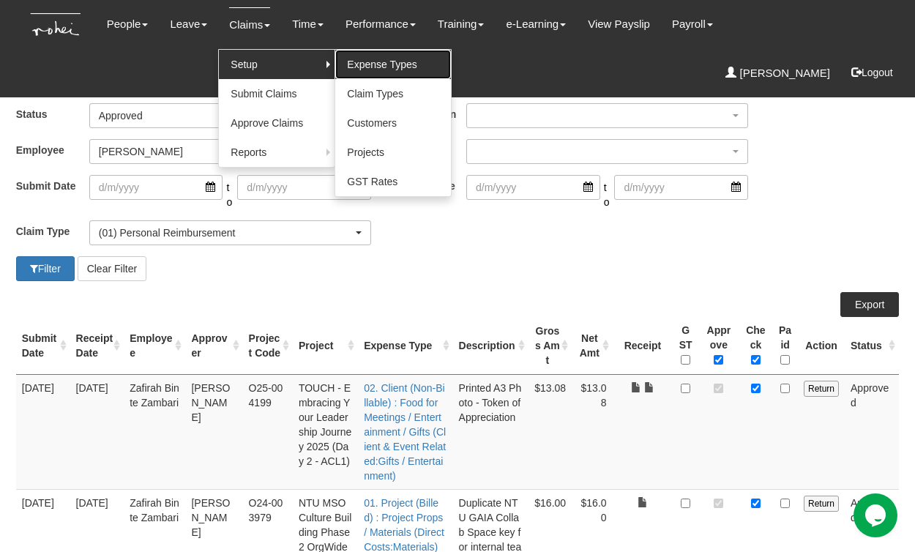
click at [362, 68] on link "Expense Types" at bounding box center [393, 64] width 116 height 29
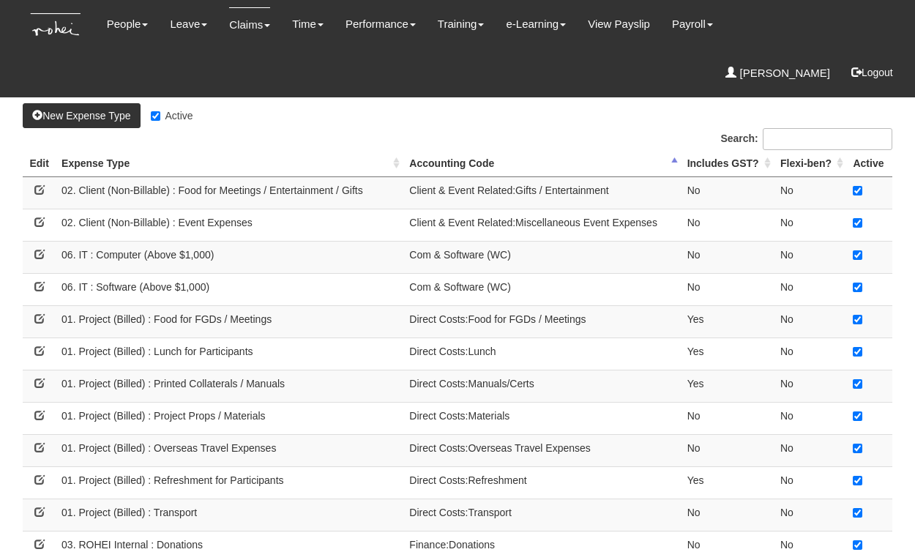
select select "50"
click at [397, 165] on th "Expense Type" at bounding box center [230, 163] width 348 height 27
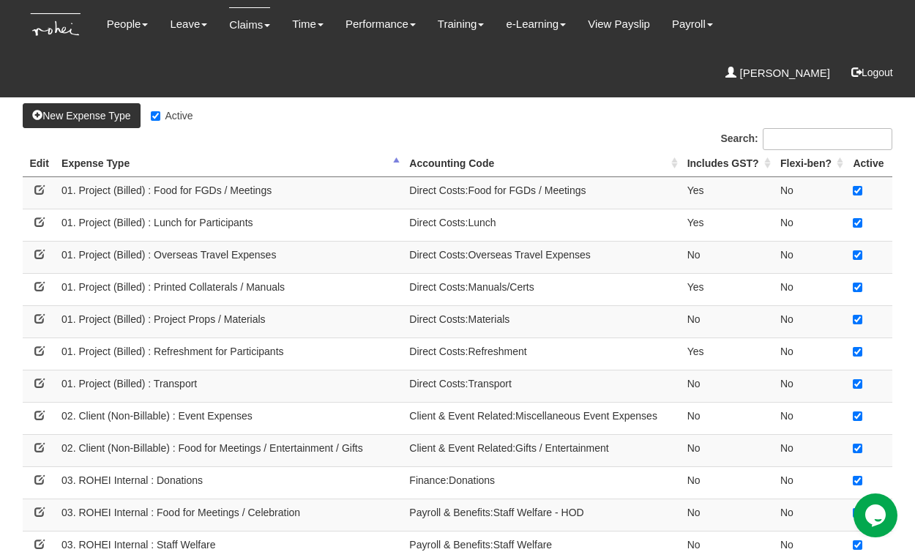
click at [395, 319] on td "01. Project (Billed) : Project Props / Materials" at bounding box center [230, 321] width 348 height 32
drag, startPoint x: 410, startPoint y: 314, endPoint x: 509, endPoint y: 319, distance: 98.9
click at [509, 319] on td "Direct Costs:Materials" at bounding box center [541, 321] width 277 height 32
copy td "Direct Costs:Materials"
drag, startPoint x: 62, startPoint y: 314, endPoint x: 266, endPoint y: 317, distance: 204.2
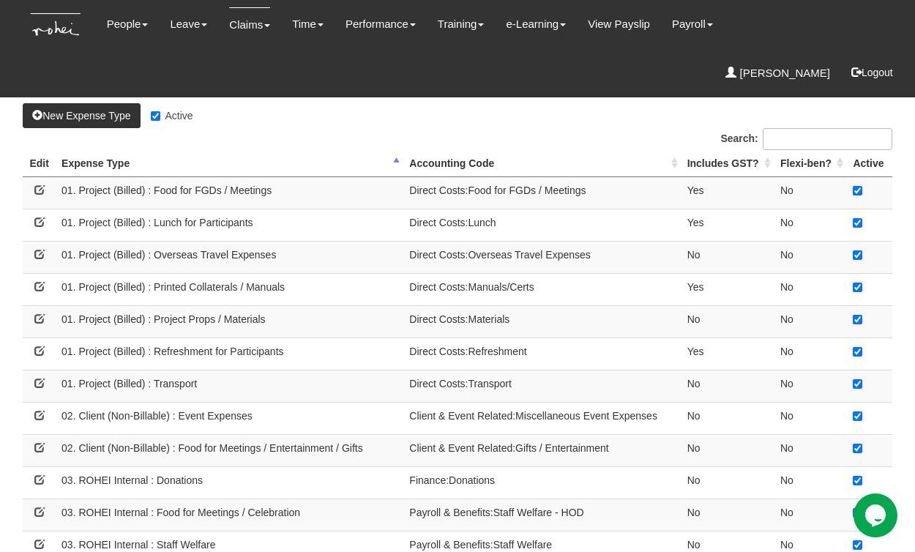
click at [267, 317] on td "01. Project (Billed) : Project Props / Materials" at bounding box center [230, 321] width 348 height 32
copy td "01. Project (Billed) : Project Props / Materials"
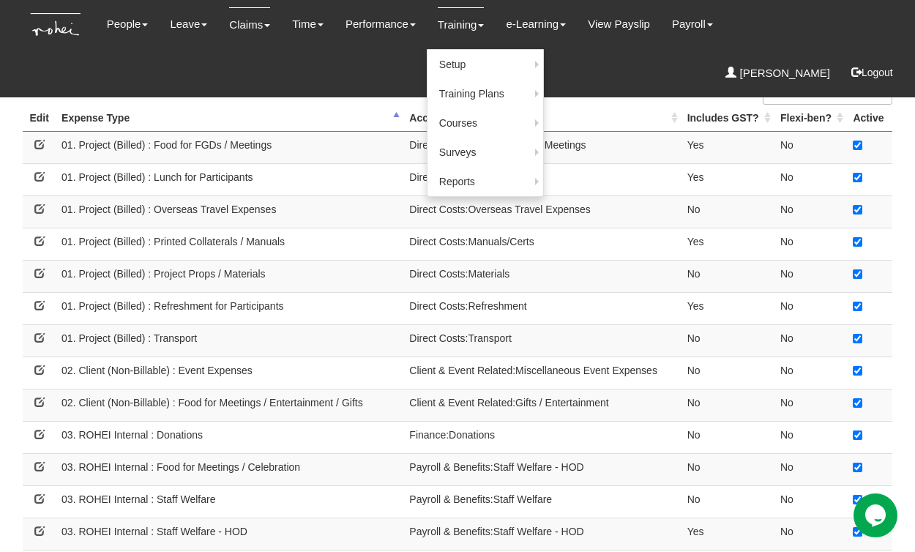
scroll to position [51, 0]
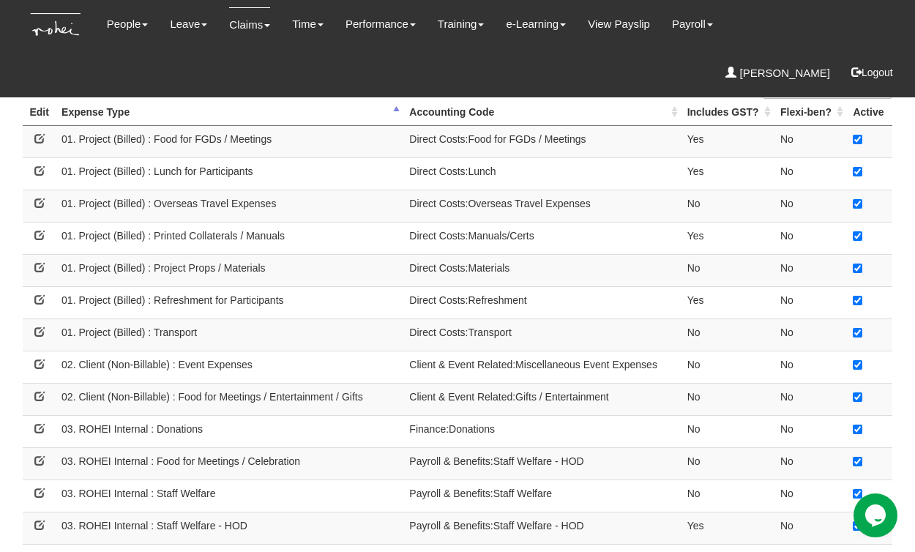
click at [416, 392] on td "Client & Event Related:Gifts / Entertainment" at bounding box center [541, 399] width 277 height 32
drag, startPoint x: 409, startPoint y: 389, endPoint x: 552, endPoint y: 389, distance: 142.7
click at [552, 389] on td "Client & Event Related:Gifts / Entertainment" at bounding box center [541, 399] width 277 height 32
click at [454, 358] on td "Client & Event Related:Miscellaneous Event Expenses" at bounding box center [541, 367] width 277 height 32
drag, startPoint x: 409, startPoint y: 356, endPoint x: 650, endPoint y: 357, distance: 240.8
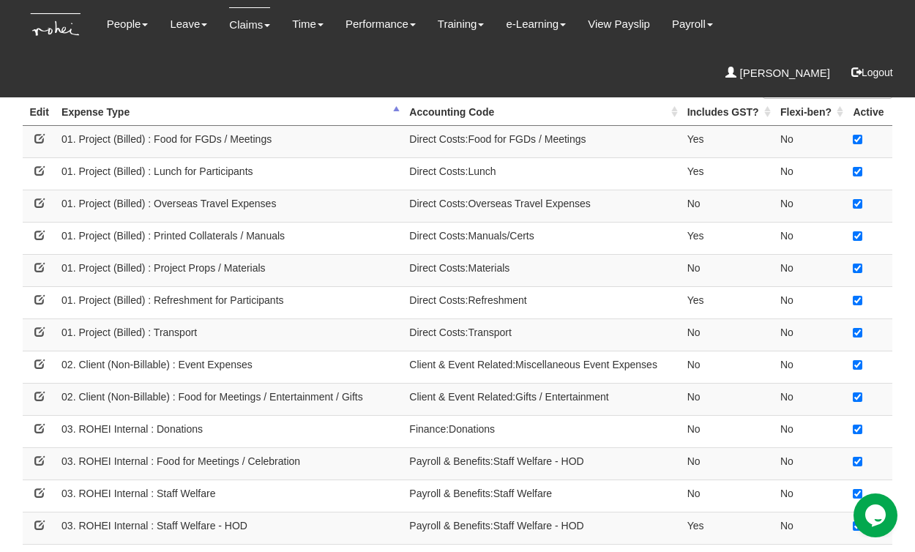
click at [650, 357] on td "Client & Event Related:Miscellaneous Event Expenses" at bounding box center [541, 367] width 277 height 32
copy td "Client & Event Related:Miscellaneous Event Expenses"
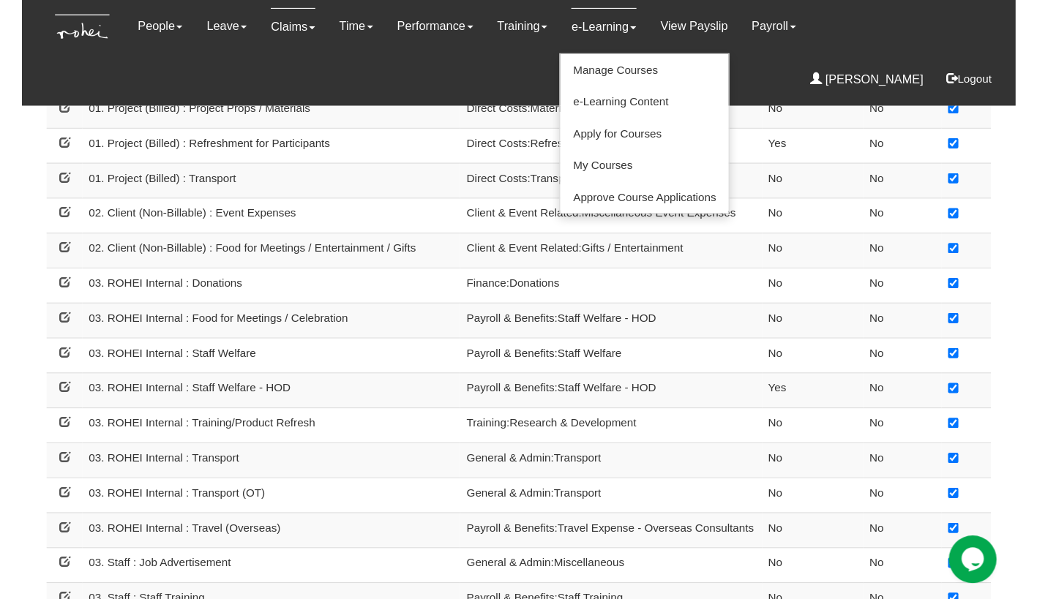
scroll to position [258, 0]
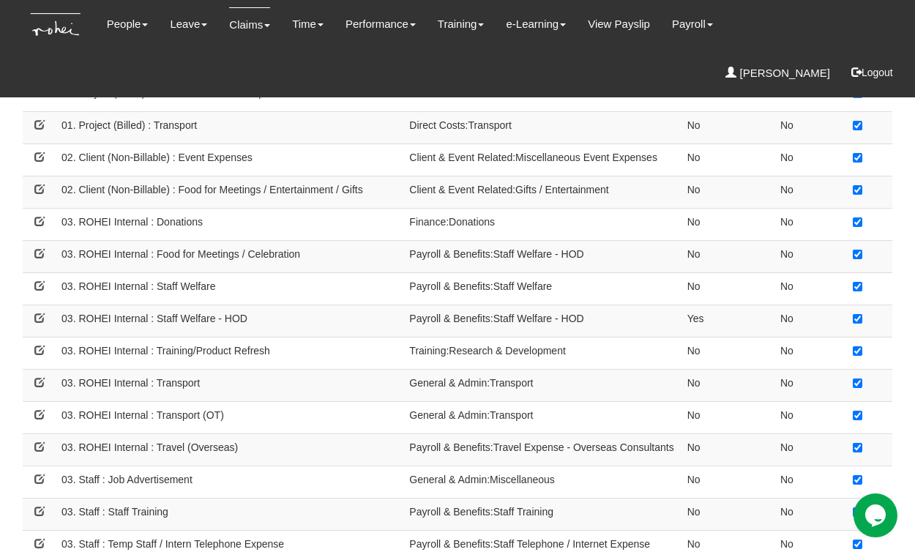
click at [533, 402] on td "General & Admin:Transport" at bounding box center [541, 417] width 277 height 32
click at [216, 157] on td "02. Client (Non-Billable) : Event Expenses" at bounding box center [230, 159] width 348 height 32
drag, startPoint x: 250, startPoint y: 150, endPoint x: 64, endPoint y: 143, distance: 186.0
click at [64, 143] on td "02. Client (Non-Billable) : Event Expenses" at bounding box center [230, 159] width 348 height 32
copy td "02. Client (Non-Billable) : Event Expenses"
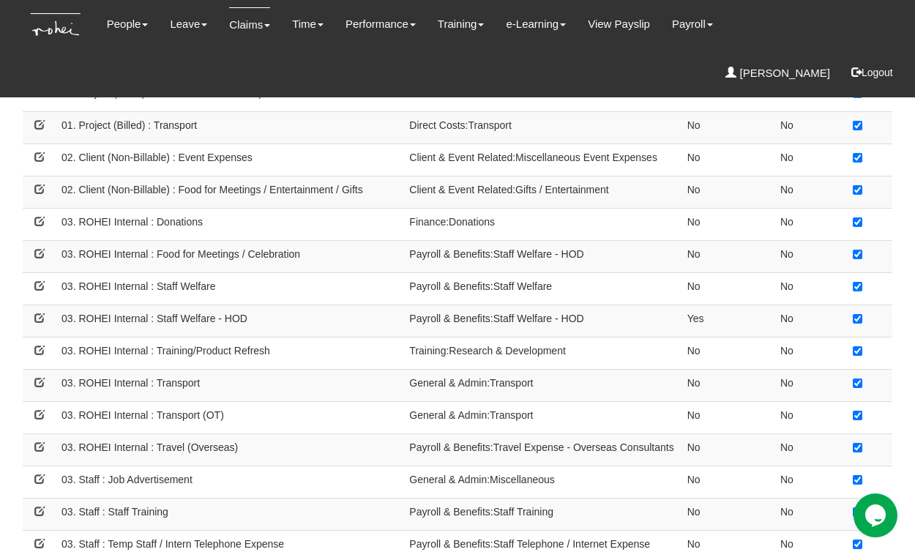
click at [226, 401] on td "03. ROHEI Internal : Transport (OT)" at bounding box center [230, 417] width 348 height 32
drag, startPoint x: 223, startPoint y: 402, endPoint x: 61, endPoint y: 400, distance: 161.8
click at [61, 401] on td "03. ROHEI Internal : Transport (OT)" at bounding box center [230, 417] width 348 height 32
copy td "03. ROHEI Internal : Transport (OT)"
click at [208, 369] on td "03. ROHEI Internal : Transport" at bounding box center [230, 385] width 348 height 32
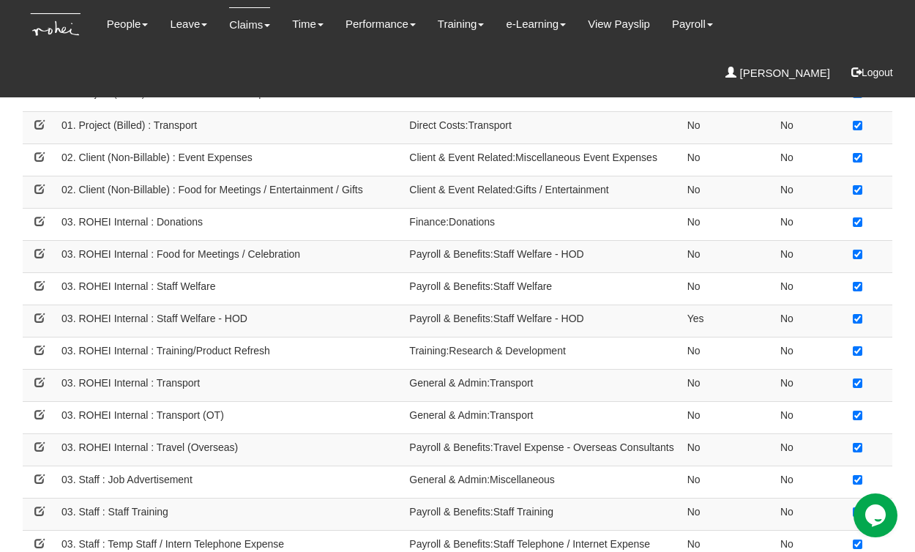
drag, startPoint x: 199, startPoint y: 371, endPoint x: 61, endPoint y: 366, distance: 138.4
click at [61, 369] on td "03. ROHEI Internal : Transport" at bounding box center [230, 385] width 348 height 32
copy td "03. ROHEI Internal : Transport"
drag, startPoint x: 534, startPoint y: 371, endPoint x: 411, endPoint y: 371, distance: 123.7
click at [411, 371] on td "General & Admin:Transport" at bounding box center [541, 385] width 277 height 32
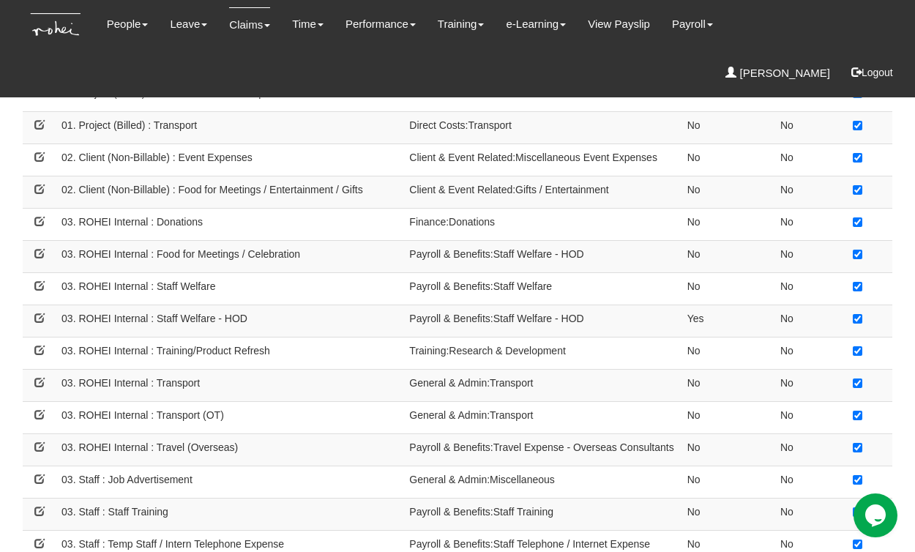
copy td "General & Admin:Transport"
